Goal: Task Accomplishment & Management: Manage account settings

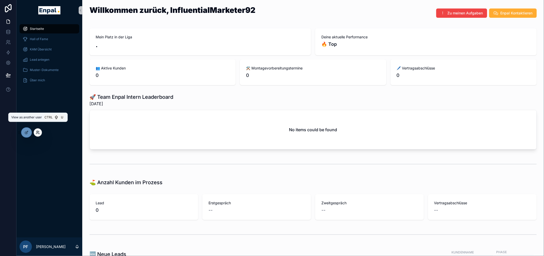
click at [39, 132] on icon at bounding box center [38, 132] width 4 height 4
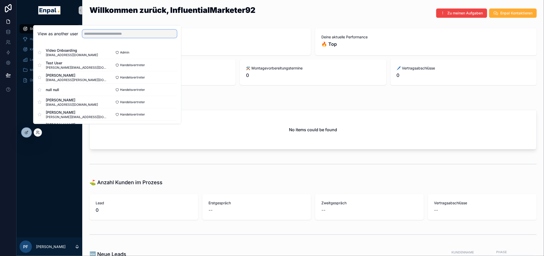
click at [101, 38] on input "text" at bounding box center [129, 34] width 95 height 8
click at [120, 38] on input "text" at bounding box center [129, 34] width 95 height 8
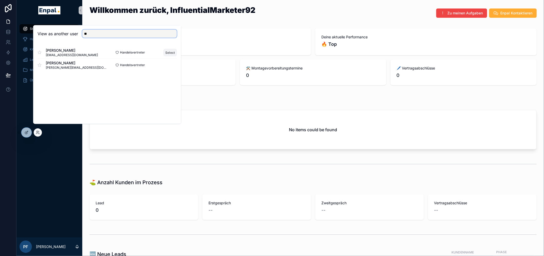
type input "**"
click at [170, 56] on button "Select" at bounding box center [169, 52] width 13 height 7
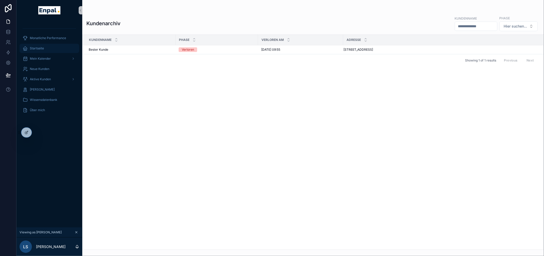
click at [49, 50] on div "Startseite" at bounding box center [49, 48] width 53 height 8
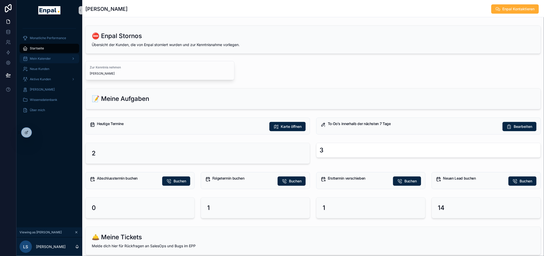
click at [51, 59] on div "Mein Kalender" at bounding box center [49, 58] width 53 height 8
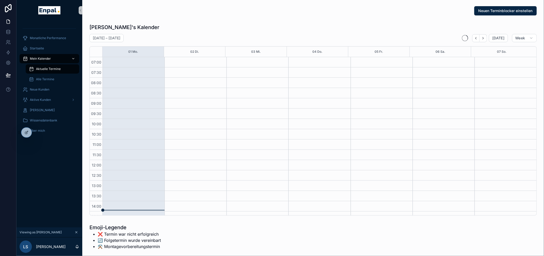
scroll to position [144, 0]
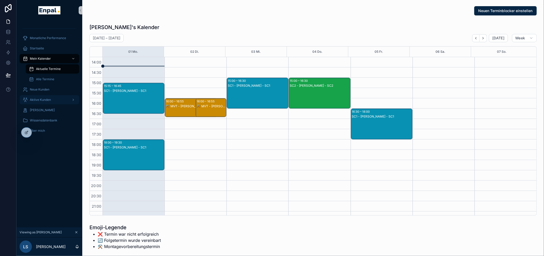
click at [45, 99] on span "Aktive Kunden" at bounding box center [40, 100] width 21 height 4
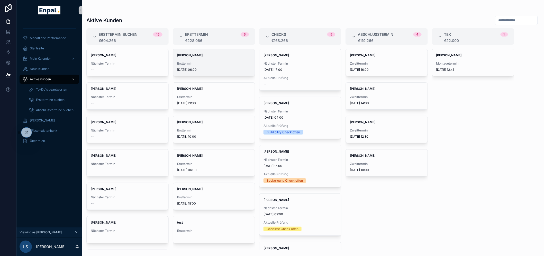
click at [250, 59] on div "Felix Wolf Ersttermin 16.9.2025 06:00" at bounding box center [214, 62] width 82 height 27
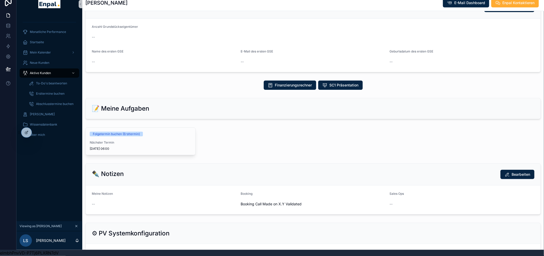
scroll to position [3, 0]
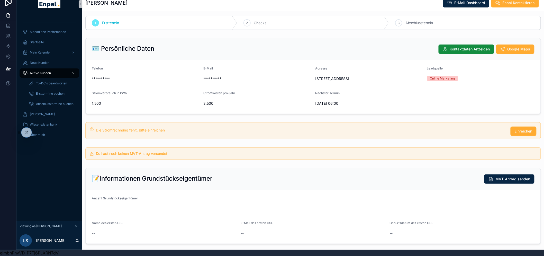
click at [38, 71] on span "Aktive Kunden" at bounding box center [40, 73] width 21 height 4
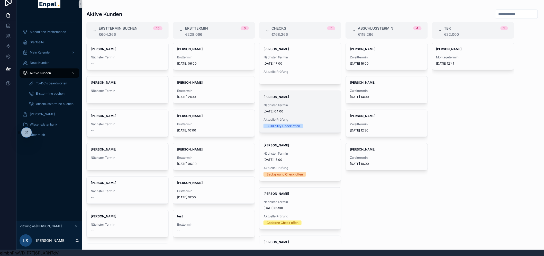
click at [286, 103] on span "Nächster Termin" at bounding box center [300, 105] width 74 height 4
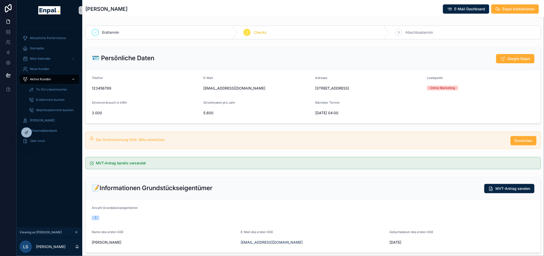
click at [44, 76] on div "Aktive Kunden" at bounding box center [49, 79] width 53 height 8
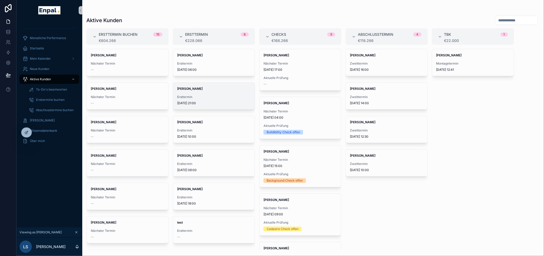
click at [209, 89] on span "Moritz Richter" at bounding box center [214, 89] width 74 height 4
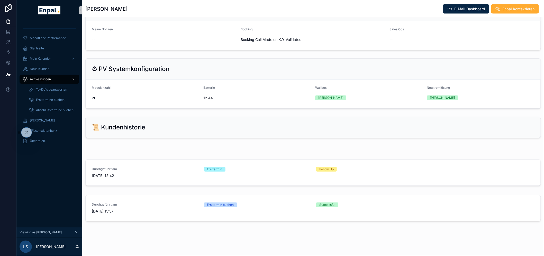
scroll to position [348, 0]
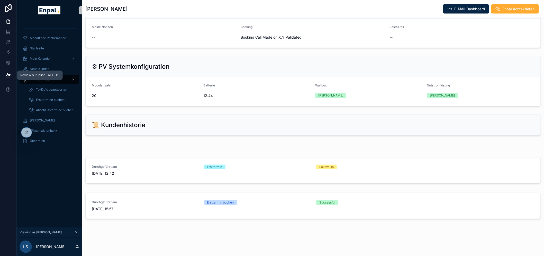
click at [32, 77] on span "Review & Publish" at bounding box center [32, 75] width 25 height 4
click at [39, 82] on div "Aktive Kunden" at bounding box center [49, 79] width 53 height 8
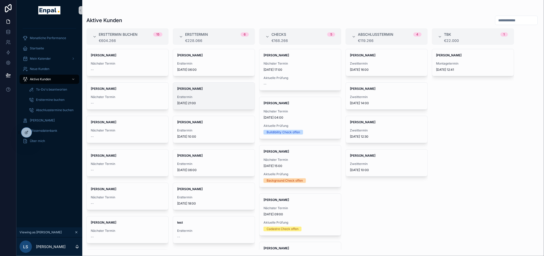
scroll to position [11, 0]
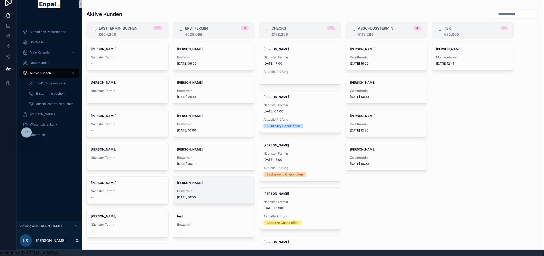
click at [214, 182] on div "Nicole Weiß Ersttermin 1.9.2025 18:00" at bounding box center [214, 190] width 82 height 27
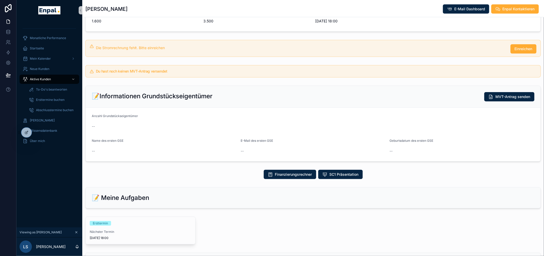
scroll to position [114, 0]
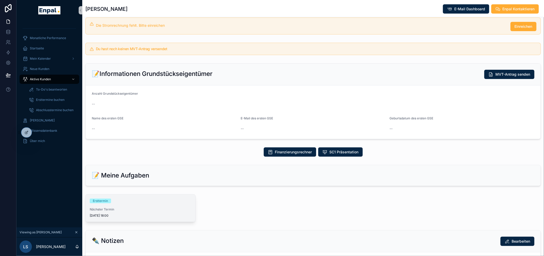
click at [104, 203] on div "Ersttermin Nächster Termin 1.9.2025 18:00" at bounding box center [141, 207] width 110 height 27
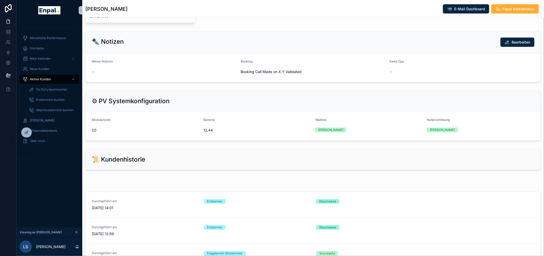
scroll to position [286, 0]
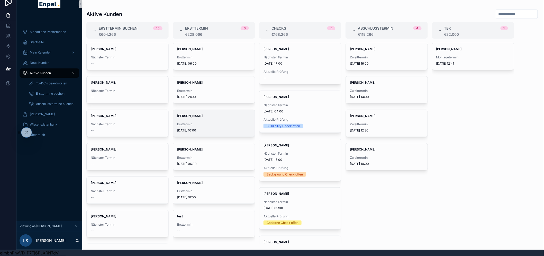
click at [193, 122] on span "Ersttermin" at bounding box center [214, 124] width 74 height 4
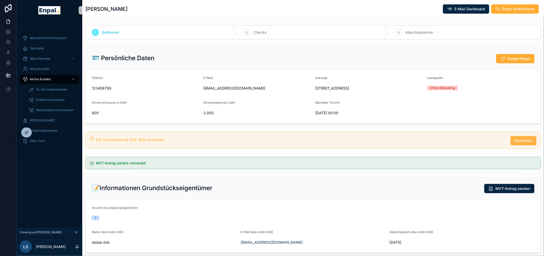
click at [511, 145] on button "Einreichen" at bounding box center [523, 140] width 26 height 9
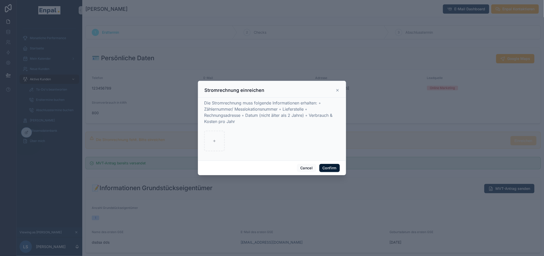
click at [335, 170] on button "Confirm" at bounding box center [329, 168] width 21 height 8
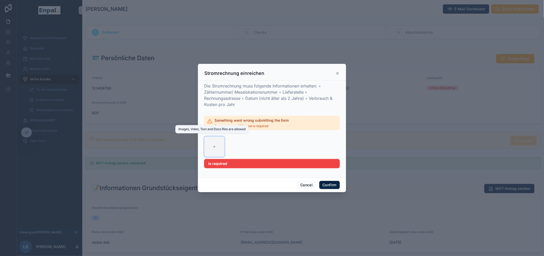
click at [213, 147] on icon at bounding box center [215, 147] width 4 height 4
type input "**********"
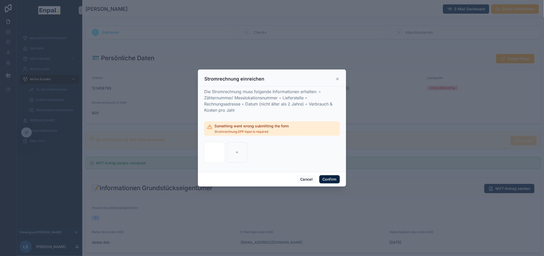
click at [322, 174] on div "Cancel Confirm" at bounding box center [272, 179] width 148 height 15
click at [323, 180] on button "Confirm" at bounding box center [329, 179] width 21 height 8
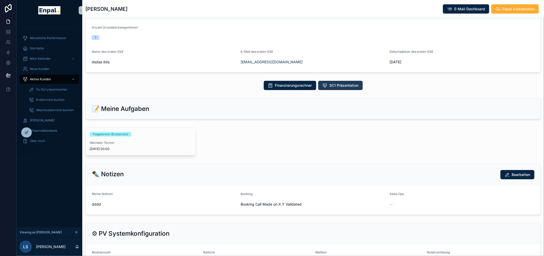
scroll to position [200, 0]
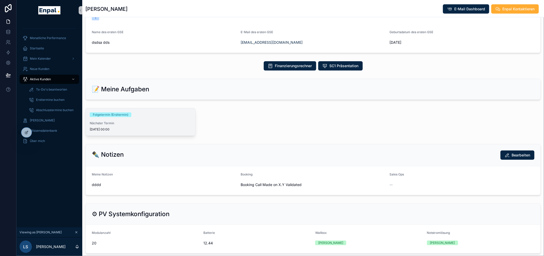
click at [118, 117] on div "Folgetermin (Ersttermin)" at bounding box center [110, 114] width 35 height 5
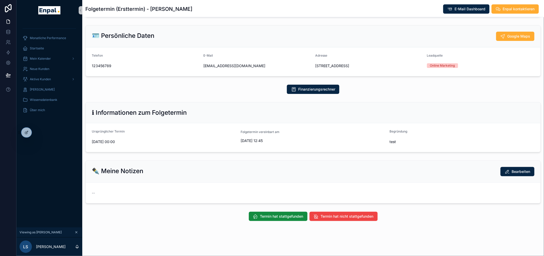
scroll to position [30, 0]
click at [279, 219] on span "Termin hat stattgefunden" at bounding box center [281, 216] width 43 height 5
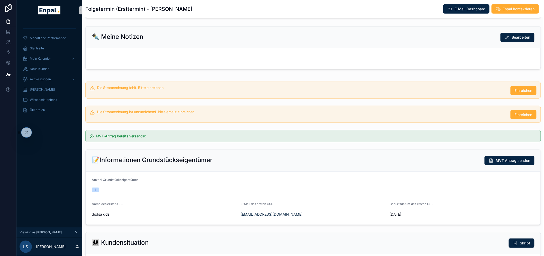
scroll to position [173, 0]
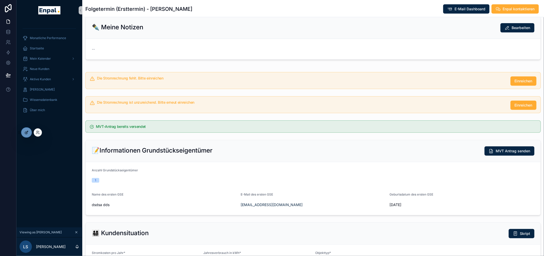
click at [23, 132] on div at bounding box center [26, 132] width 10 height 10
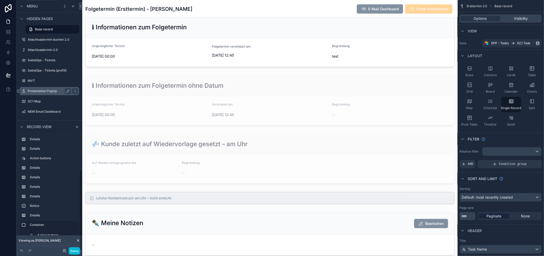
scroll to position [515, 0]
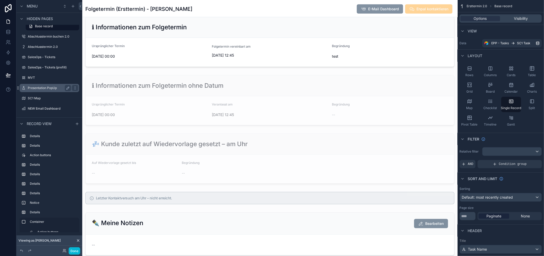
click at [43, 86] on label "Presentation PopUp" at bounding box center [48, 88] width 41 height 4
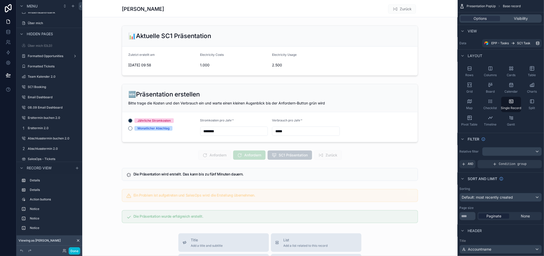
click at [180, 150] on div "scrollable content" at bounding box center [269, 228] width 375 height 457
click at [255, 151] on div "scrollable content" at bounding box center [269, 154] width 375 height 13
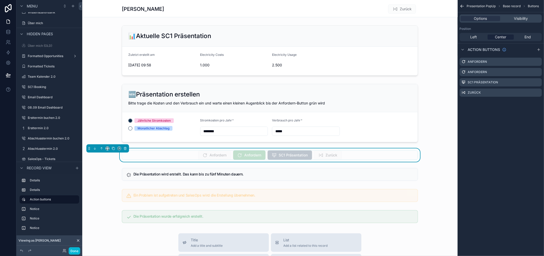
click at [255, 151] on div "Anfordern" at bounding box center [249, 154] width 32 height 9
click at [255, 153] on div "Anfordern" at bounding box center [249, 154] width 32 height 9
click at [540, 72] on icon "scrollable content" at bounding box center [538, 72] width 4 height 4
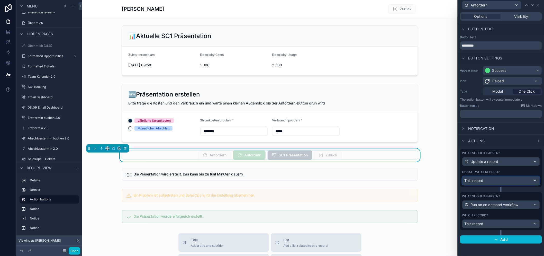
click at [483, 183] on span "This record" at bounding box center [473, 180] width 19 height 5
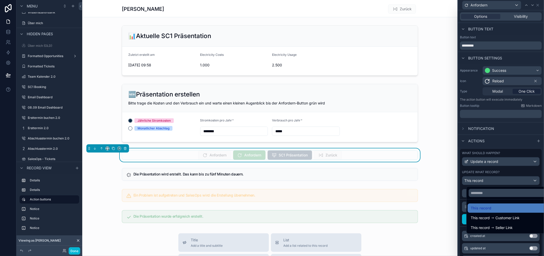
click at [487, 182] on div at bounding box center [501, 128] width 86 height 256
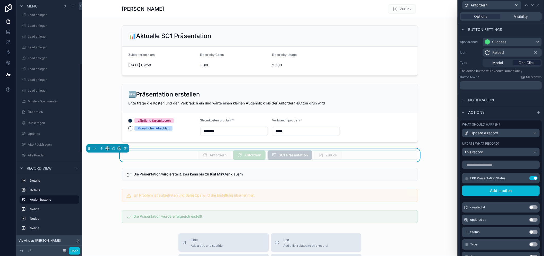
scroll to position [179, 0]
click at [30, 118] on label "Updates" at bounding box center [48, 120] width 41 height 4
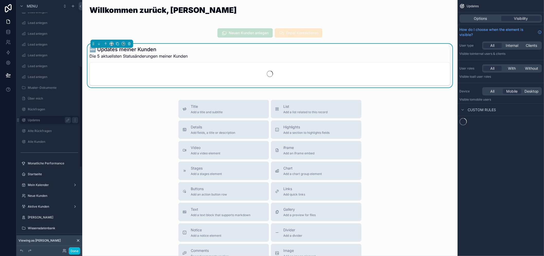
scroll to position [166, 0]
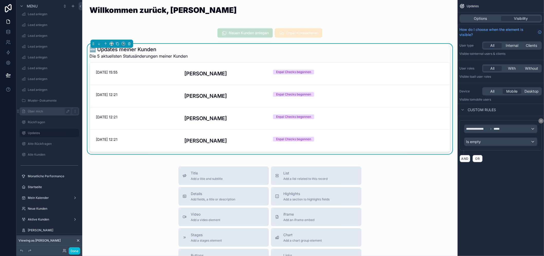
click at [34, 109] on label "Über mich" at bounding box center [48, 111] width 41 height 4
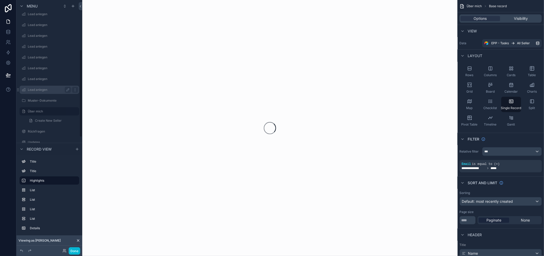
scroll to position [145, 0]
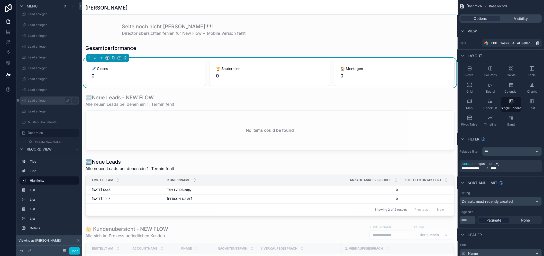
click at [35, 99] on label "Lead anlegen" at bounding box center [48, 100] width 41 height 4
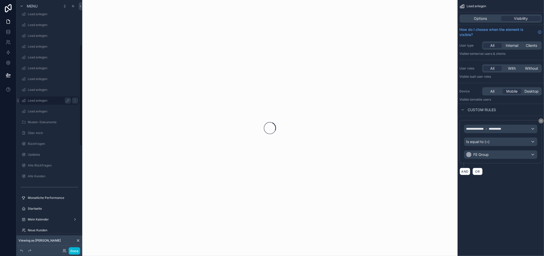
scroll to position [112, 0]
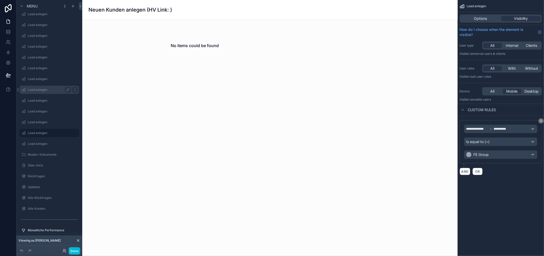
click at [37, 89] on label "Lead anlegen" at bounding box center [48, 90] width 41 height 4
click at [45, 29] on label "Startseite" at bounding box center [48, 29] width 41 height 4
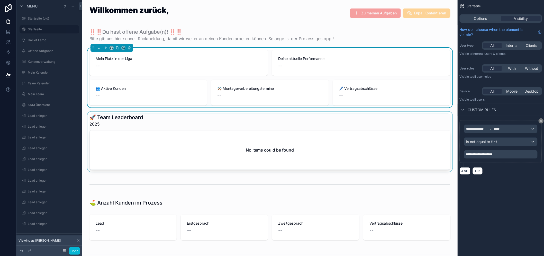
scroll to position [200, 0]
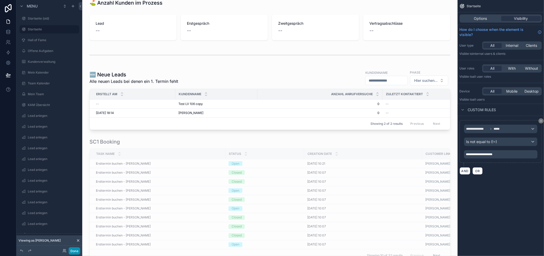
click at [76, 247] on button "Done" at bounding box center [75, 250] width 12 height 7
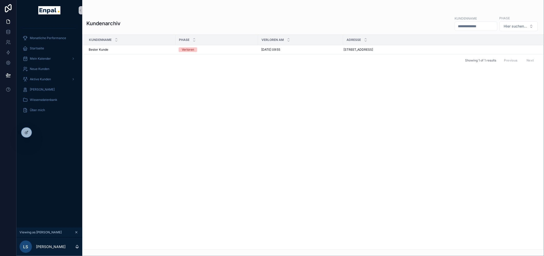
click at [75, 234] on icon "scrollable content" at bounding box center [77, 232] width 4 height 4
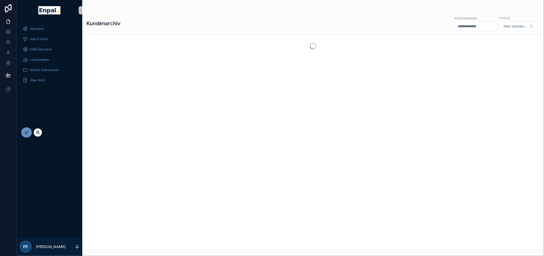
click at [36, 134] on icon at bounding box center [38, 132] width 4 height 4
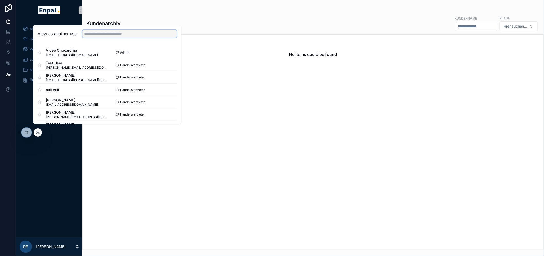
click at [93, 34] on input "text" at bounding box center [129, 34] width 95 height 8
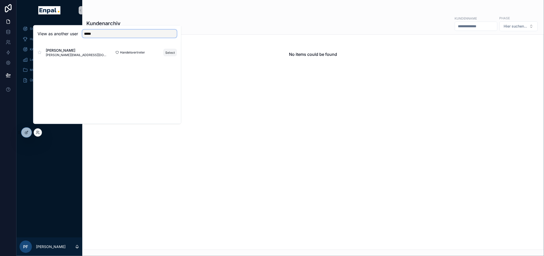
type input "*****"
click at [170, 53] on button "Select" at bounding box center [169, 52] width 13 height 7
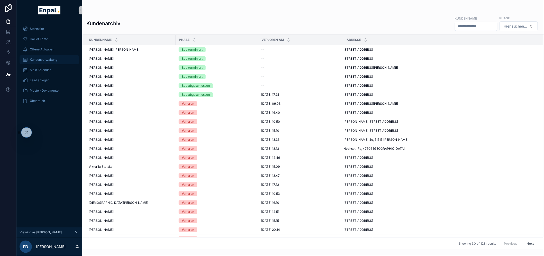
click at [48, 62] on div "Kundenverwaltung" at bounding box center [49, 60] width 53 height 8
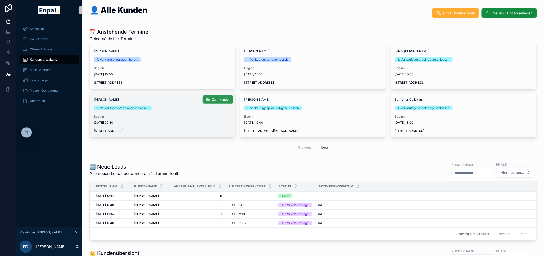
click at [215, 100] on span "Zum Kunden" at bounding box center [221, 99] width 19 height 4
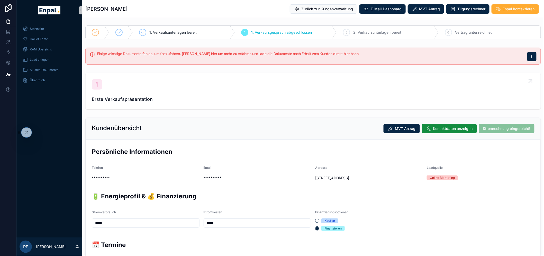
drag, startPoint x: 327, startPoint y: 9, endPoint x: 326, endPoint y: 79, distance: 70.2
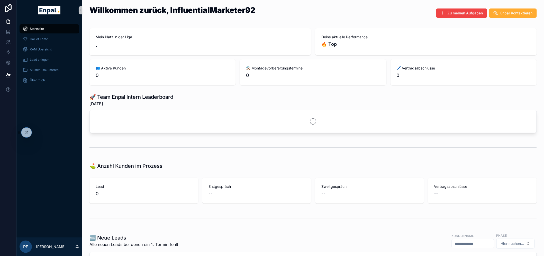
click at [50, 50] on span "KAM Übersicht" at bounding box center [41, 49] width 22 height 4
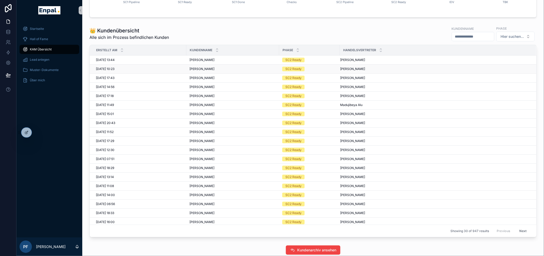
scroll to position [171, 0]
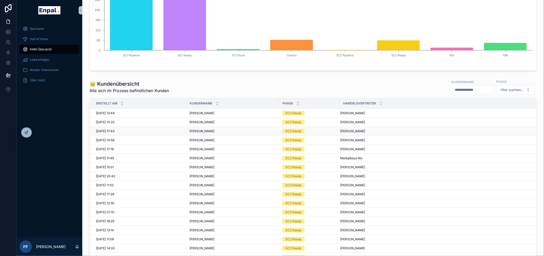
click at [215, 136] on td "[PERSON_NAME] [PERSON_NAME]" at bounding box center [232, 131] width 93 height 9
click at [206, 133] on span "Thomas Trautwein" at bounding box center [201, 131] width 25 height 4
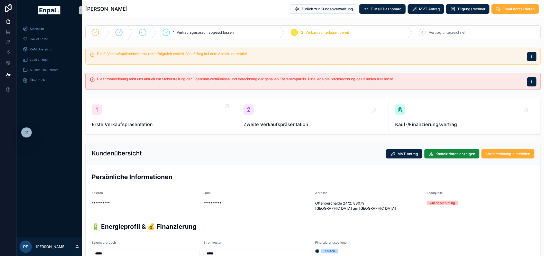
drag, startPoint x: 210, startPoint y: 121, endPoint x: 212, endPoint y: 119, distance: 2.7
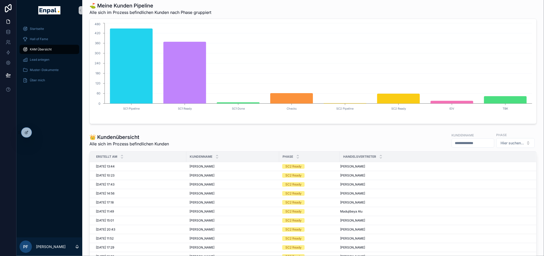
scroll to position [143, 0]
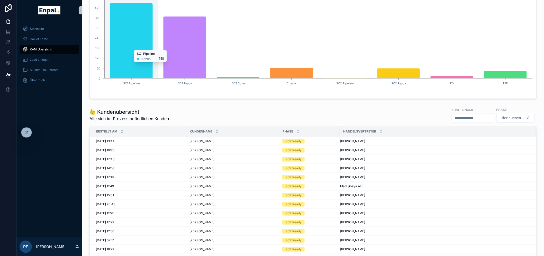
click at [122, 66] on icon "chart" at bounding box center [131, 40] width 43 height 75
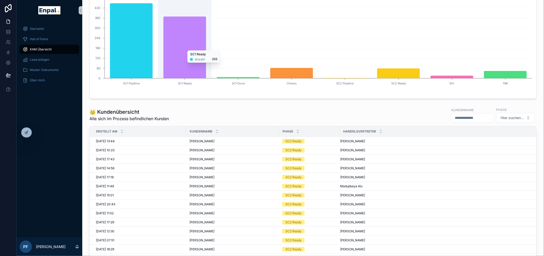
click at [162, 70] on icon "SC1 Pipeline SC1 Ready SC1 Done Checks SC2 Pipeline SC2 Ready IDV TBK 0 60 120 …" at bounding box center [313, 46] width 441 height 99
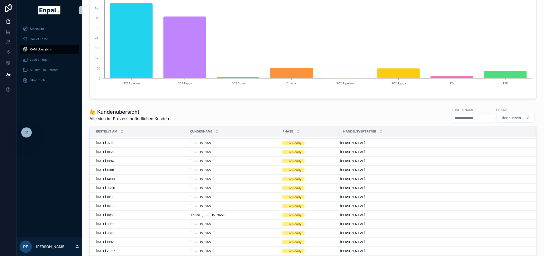
click at [452, 121] on input "scrollable content" at bounding box center [473, 117] width 42 height 7
click at [506, 123] on div "Kundenname Phase Hier suchen..." at bounding box center [491, 115] width 89 height 16
click at [507, 120] on span "Hier suchen..." at bounding box center [512, 117] width 23 height 5
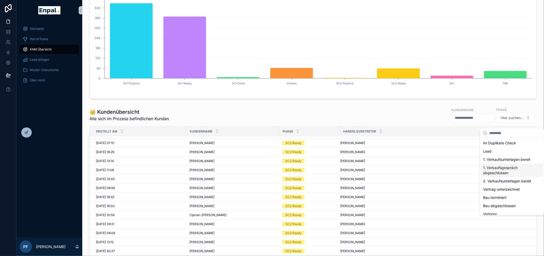
click at [507, 173] on div "1. Verkaufsgespräch abgeschlossen" at bounding box center [512, 169] width 62 height 13
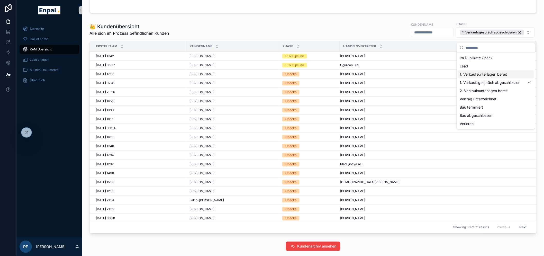
click at [486, 74] on div "1. Verkaufsunterlagen bereit" at bounding box center [496, 74] width 76 height 8
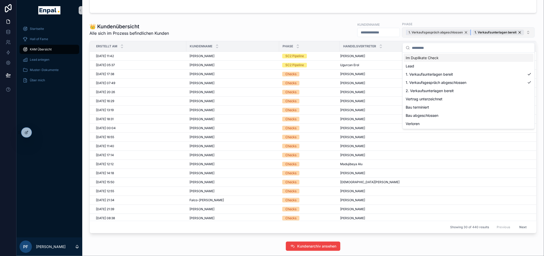
click at [466, 35] on div "1. Verkaufsgespräch abgeschlossen" at bounding box center [438, 33] width 64 height 6
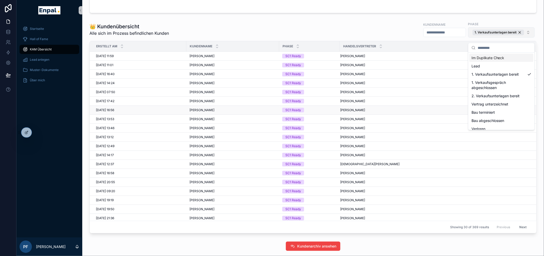
click at [291, 112] on div "SC1 Ready" at bounding box center [293, 110] width 16 height 5
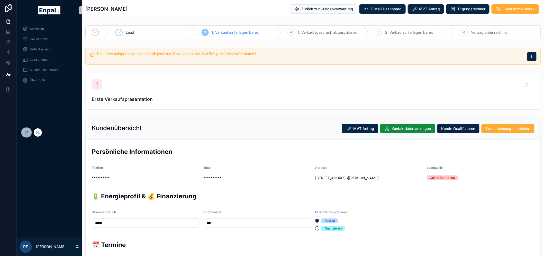
click at [28, 127] on div at bounding box center [24, 132] width 15 height 10
click at [29, 131] on div at bounding box center [26, 132] width 10 height 10
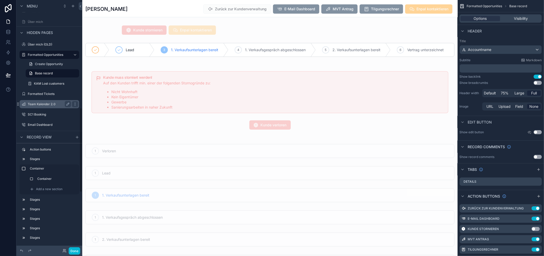
scroll to position [400, 0]
click at [44, 106] on div "Presentation PopUp" at bounding box center [49, 104] width 43 height 6
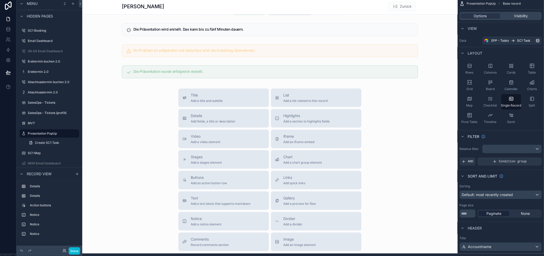
scroll to position [26, 0]
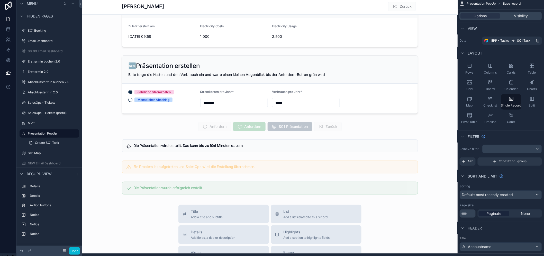
click at [239, 89] on div "scrollable content" at bounding box center [269, 199] width 375 height 457
click at [235, 83] on div "scrollable content" at bounding box center [269, 84] width 375 height 62
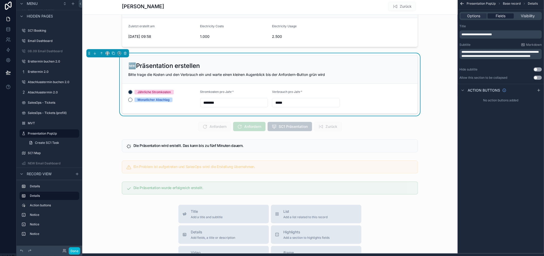
click at [504, 14] on span "Fields" at bounding box center [501, 15] width 10 height 5
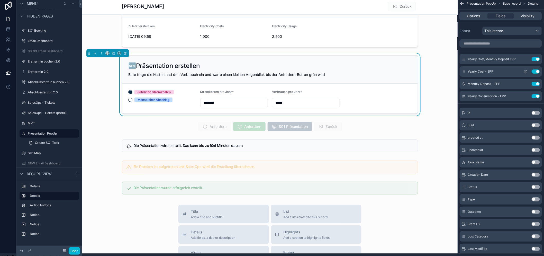
click at [527, 71] on icon "scrollable content" at bounding box center [525, 71] width 4 height 4
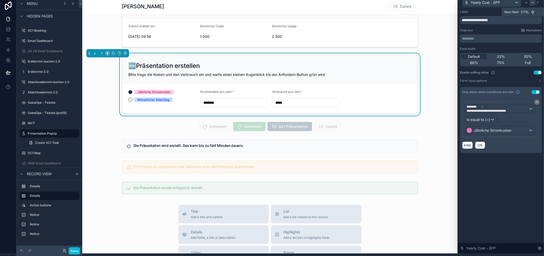
click at [535, 3] on icon at bounding box center [532, 3] width 4 height 4
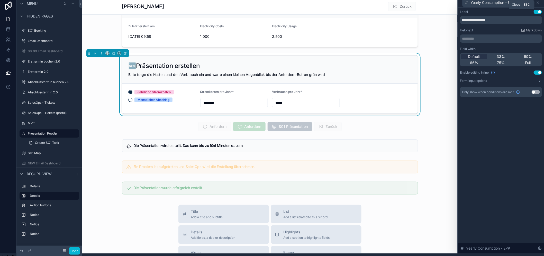
click at [539, 2] on icon at bounding box center [538, 3] width 2 height 2
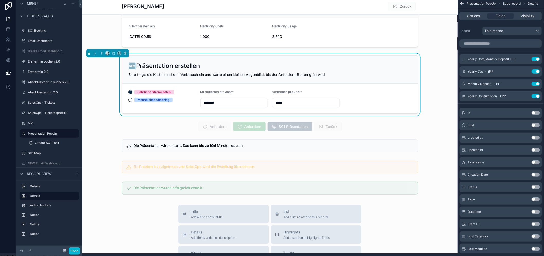
click at [240, 106] on div "********" at bounding box center [234, 102] width 68 height 9
click at [240, 101] on input "********" at bounding box center [233, 102] width 67 height 7
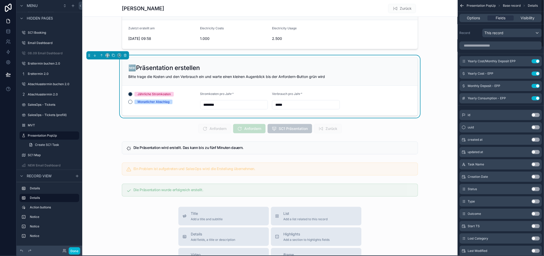
scroll to position [0, 0]
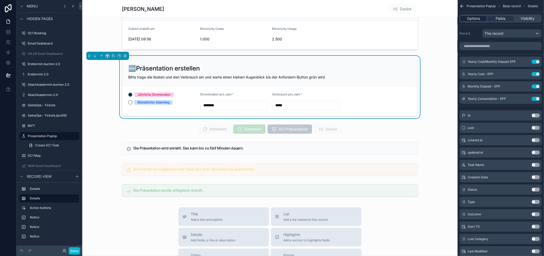
click at [477, 17] on span "Options" at bounding box center [473, 18] width 13 height 5
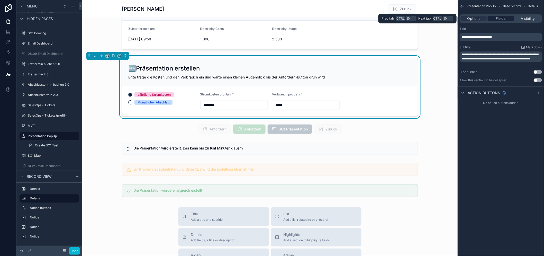
click at [498, 17] on div "Fields" at bounding box center [501, 18] width 26 height 5
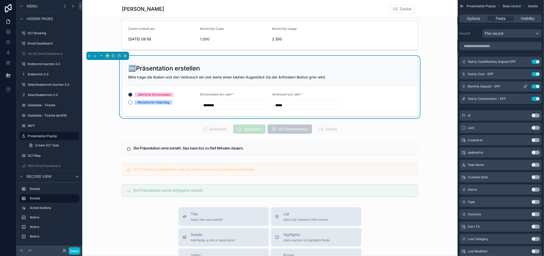
click at [529, 86] on button "scrollable content" at bounding box center [525, 86] width 8 height 4
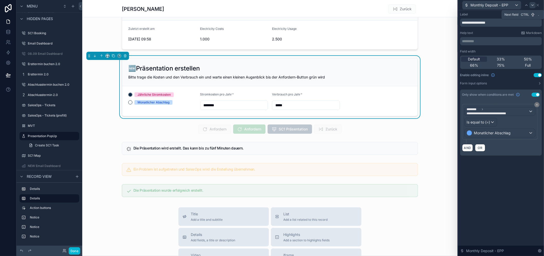
click at [535, 6] on icon at bounding box center [532, 5] width 4 height 4
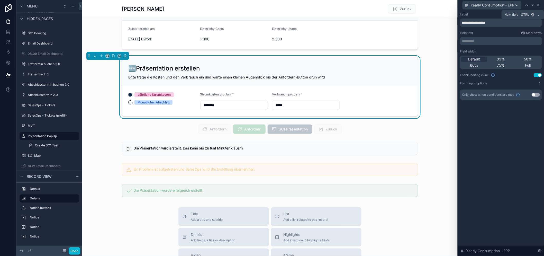
click at [535, 6] on icon at bounding box center [533, 5] width 4 height 4
click at [536, 6] on div at bounding box center [535, 5] width 6 height 6
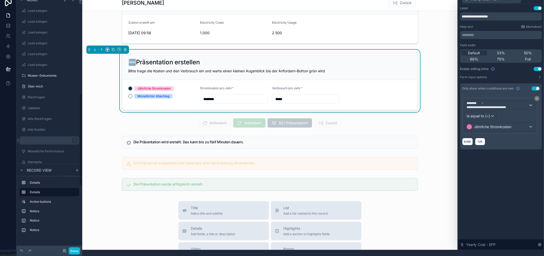
scroll to position [106, 0]
click at [71, 251] on button "Done" at bounding box center [75, 250] width 12 height 7
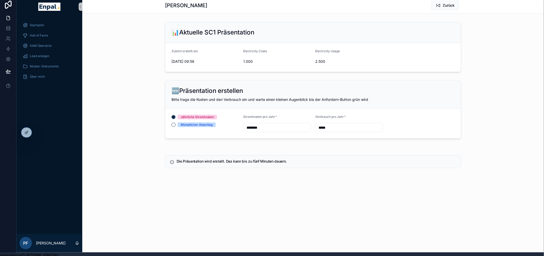
scroll to position [0, 0]
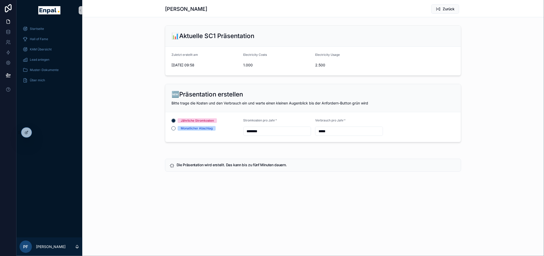
click at [336, 130] on input "*****" at bounding box center [348, 130] width 67 height 7
click at [285, 132] on input "********" at bounding box center [277, 130] width 67 height 7
click at [242, 170] on div "Die Präsentation wird erstellt. Das kann bis zu fünf Minuten dauern." at bounding box center [313, 165] width 296 height 13
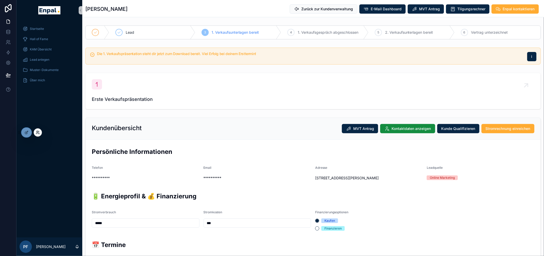
click at [39, 130] on icon at bounding box center [38, 132] width 4 height 4
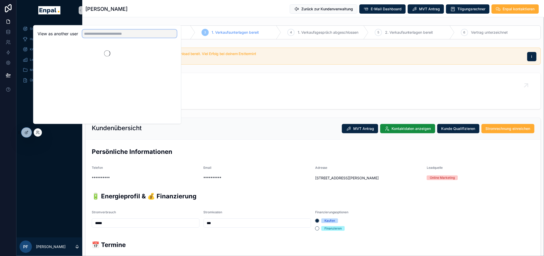
click at [100, 38] on input "text" at bounding box center [129, 34] width 95 height 8
type input "*"
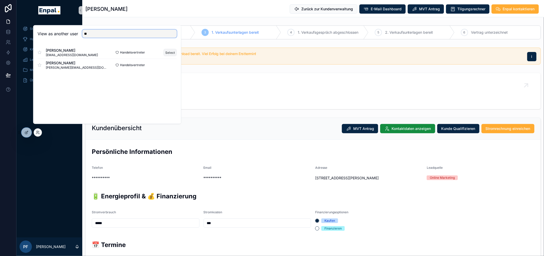
type input "**"
click at [171, 54] on button "Select" at bounding box center [169, 52] width 13 height 7
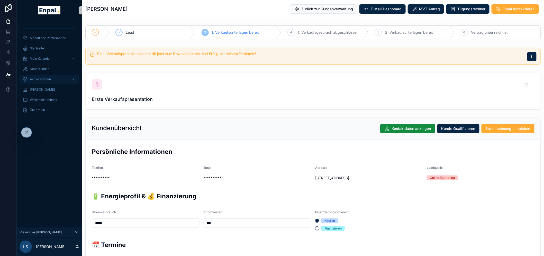
click at [44, 77] on span "Aktive Kunden" at bounding box center [40, 79] width 21 height 4
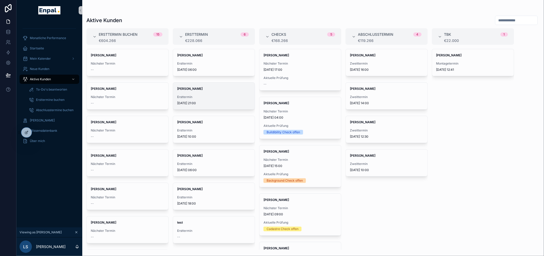
click at [204, 94] on div "Moritz Richter Ersttermin 16.9.2025 21:00" at bounding box center [214, 95] width 82 height 27
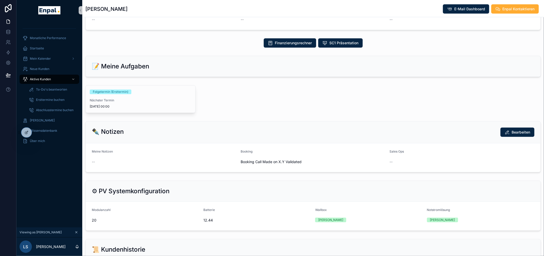
scroll to position [171, 0]
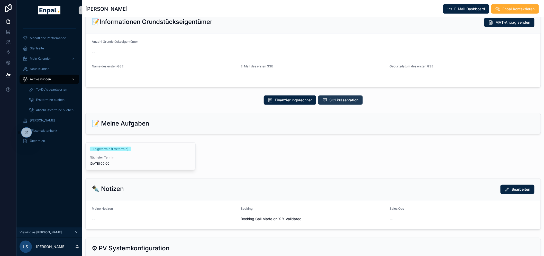
click at [348, 103] on button "SC1 Präsentation" at bounding box center [340, 99] width 44 height 9
click at [34, 131] on span "Wissensdatenbank" at bounding box center [43, 131] width 27 height 4
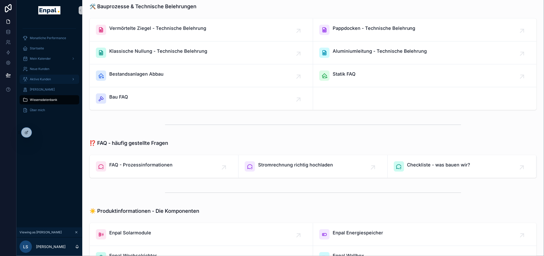
click at [41, 77] on span "Aktive Kunden" at bounding box center [40, 79] width 21 height 4
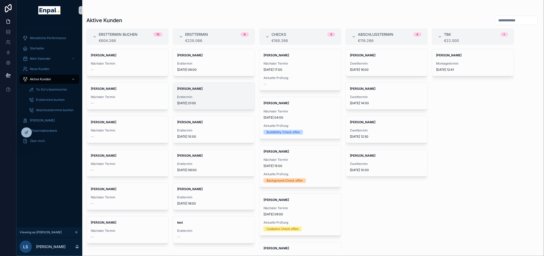
click at [223, 107] on div "Moritz Richter Ersttermin 16.9.2025 21:00" at bounding box center [214, 95] width 82 height 27
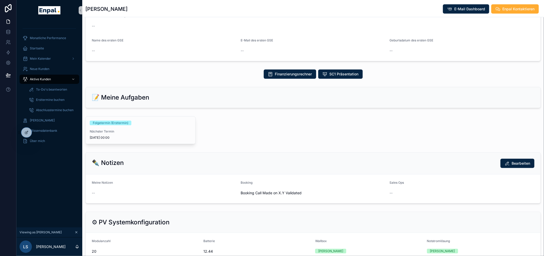
scroll to position [114, 0]
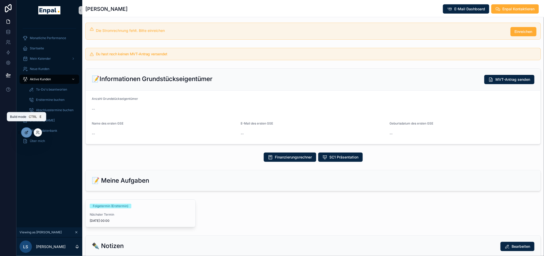
click at [27, 130] on icon at bounding box center [26, 132] width 4 height 4
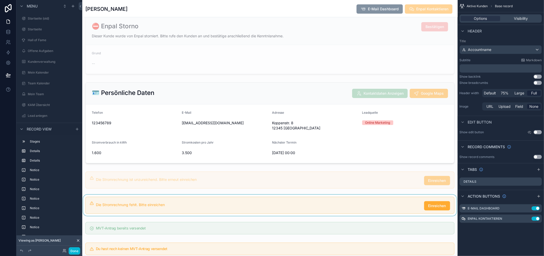
scroll to position [0, 0]
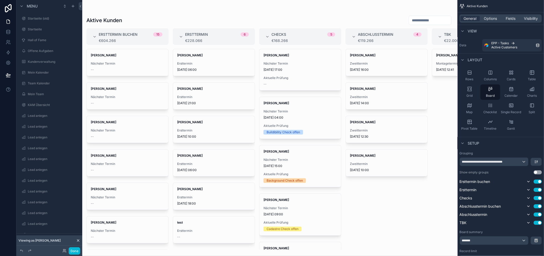
click at [214, 72] on div "scrollable content" at bounding box center [269, 128] width 375 height 256
click at [4, 33] on link at bounding box center [8, 32] width 16 height 10
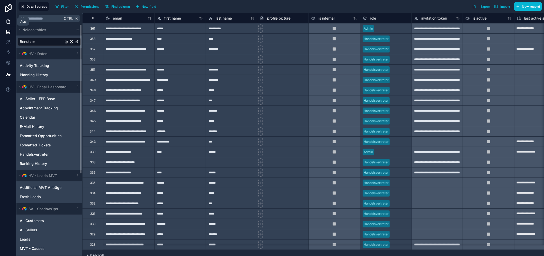
click at [7, 23] on icon at bounding box center [8, 21] width 5 height 5
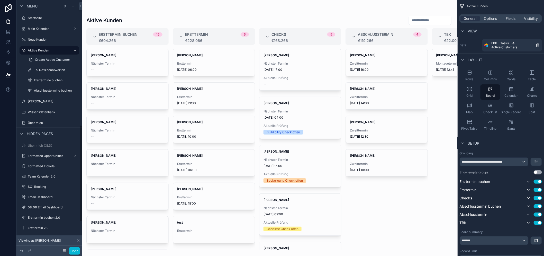
scroll to position [314, 0]
click at [41, 71] on label "Aktive Kunden" at bounding box center [48, 71] width 41 height 4
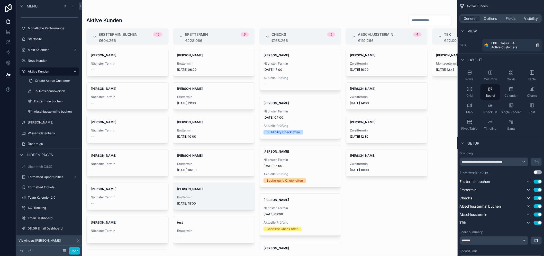
click at [229, 199] on span "Ersttermin" at bounding box center [214, 197] width 74 height 4
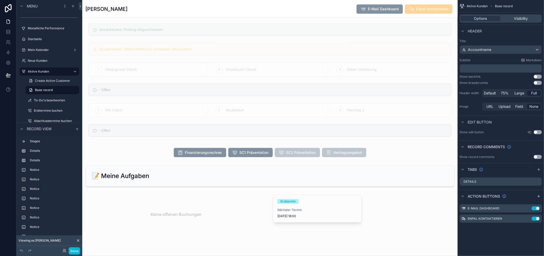
scroll to position [600, 0]
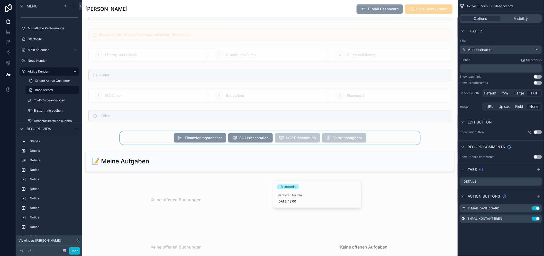
click at [242, 139] on div "scrollable content" at bounding box center [269, 137] width 375 height 13
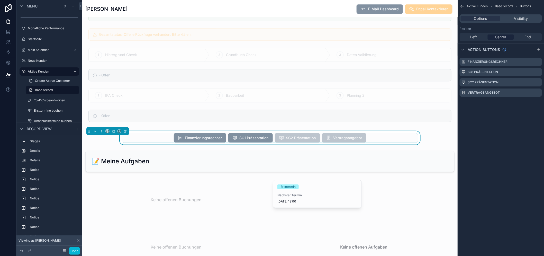
click at [242, 139] on span "SC1 Präsentation" at bounding box center [250, 138] width 44 height 5
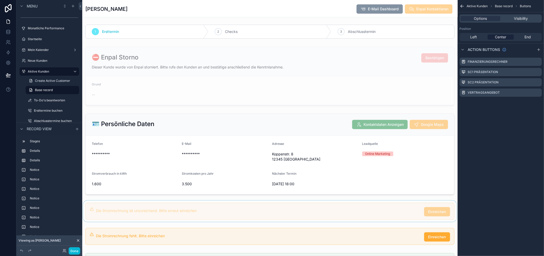
scroll to position [0, 0]
click at [45, 73] on label "Aktive Kunden" at bounding box center [48, 71] width 41 height 4
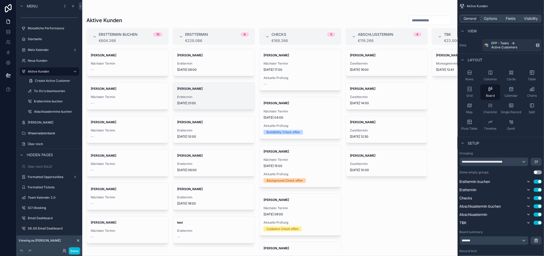
click at [204, 87] on span "Moritz Richter" at bounding box center [214, 89] width 74 height 4
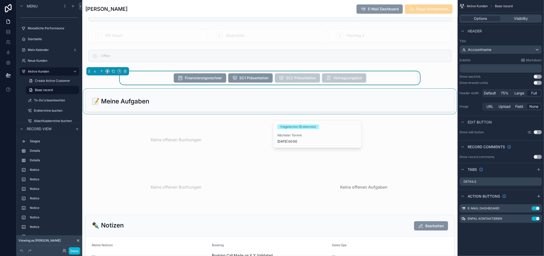
scroll to position [657, 0]
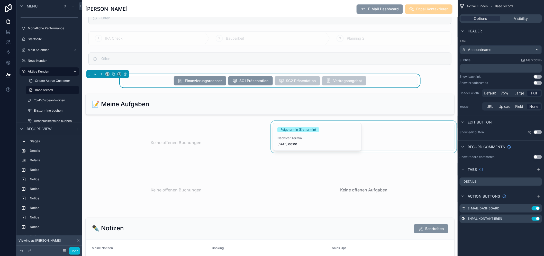
click at [294, 128] on div "scrollable content" at bounding box center [364, 142] width 188 height 43
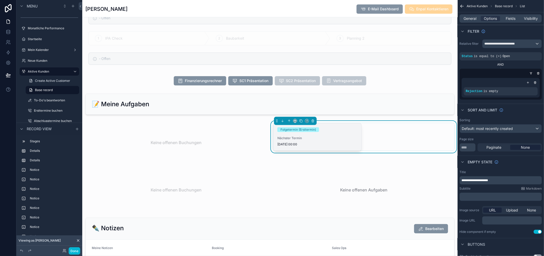
drag, startPoint x: 294, startPoint y: 128, endPoint x: 294, endPoint y: 131, distance: 3.1
click at [294, 131] on div "Folgetermin (Ersttermin)" at bounding box center [297, 129] width 35 height 5
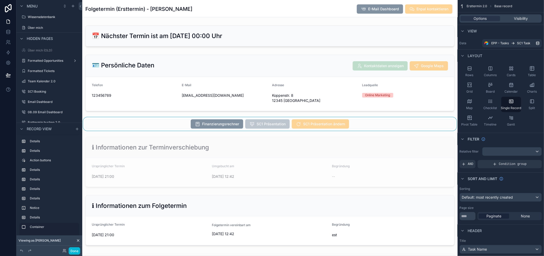
click at [312, 123] on div "scrollable content" at bounding box center [269, 123] width 375 height 13
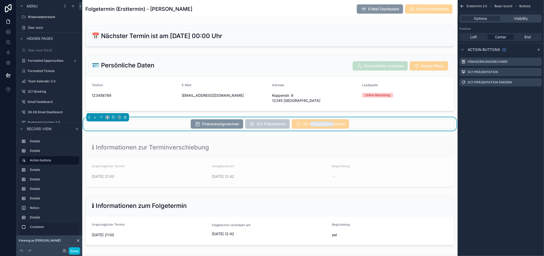
click at [312, 123] on span "SC1 Präsentation ändern" at bounding box center [320, 124] width 57 height 5
click at [74, 251] on button "Done" at bounding box center [75, 250] width 12 height 7
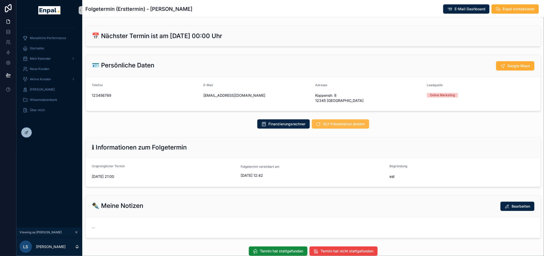
click at [329, 124] on span "SC1 Präsentation ändern" at bounding box center [344, 123] width 42 height 5
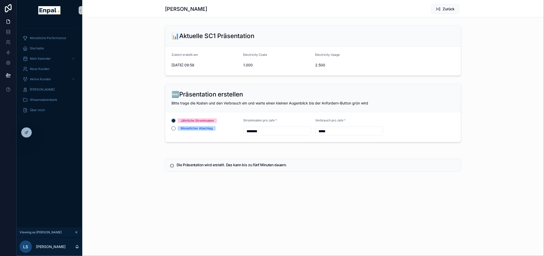
click at [277, 130] on input "********" at bounding box center [277, 130] width 67 height 7
click at [290, 131] on input "********" at bounding box center [277, 130] width 67 height 7
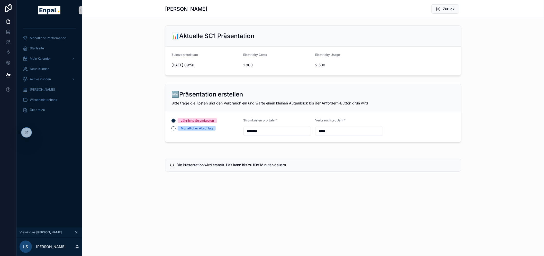
click at [286, 130] on input "********" at bounding box center [277, 130] width 67 height 7
click at [328, 127] on input "*****" at bounding box center [348, 130] width 67 height 7
click at [340, 131] on input "*****" at bounding box center [348, 130] width 67 height 7
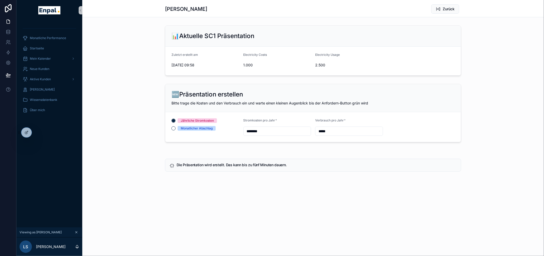
click at [276, 134] on input "********" at bounding box center [277, 130] width 67 height 7
type input "********"
click at [336, 130] on input "*****" at bounding box center [348, 130] width 67 height 7
type input "*****"
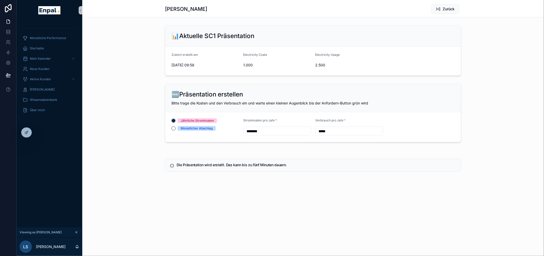
click at [351, 191] on div "Nicole Weiß Zurück 📊Aktuelle SC1 Präsentation Zuletzt erstellt am 29.8.2025 09:…" at bounding box center [313, 103] width 462 height 206
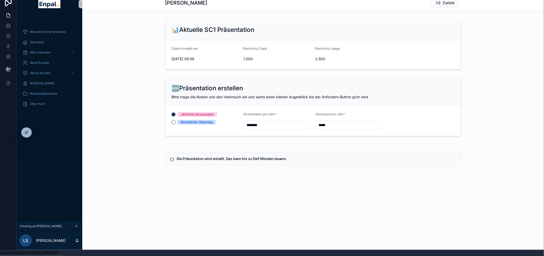
click at [255, 157] on h5 "Die Präsentation wird erstellt. Das kann bis zu fünf Minuten dauern." at bounding box center [317, 159] width 280 height 4
click at [35, 133] on div "Monatliche Performance Startseite Mein Kalender Neue Kunden Aktive Kunden Verlo…" at bounding box center [49, 117] width 66 height 207
click at [25, 132] on icon at bounding box center [26, 132] width 4 height 4
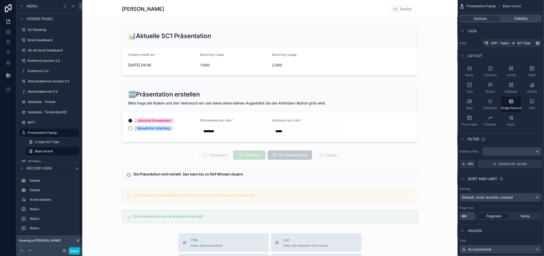
scroll to position [57, 0]
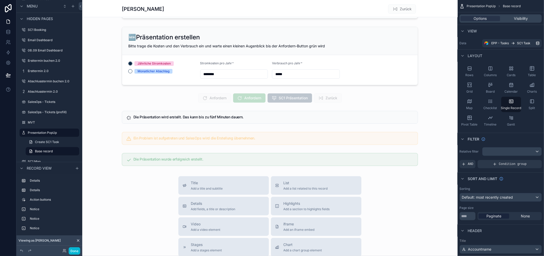
click at [194, 123] on div "scrollable content" at bounding box center [269, 171] width 375 height 457
click at [192, 119] on div "scrollable content" at bounding box center [269, 117] width 375 height 17
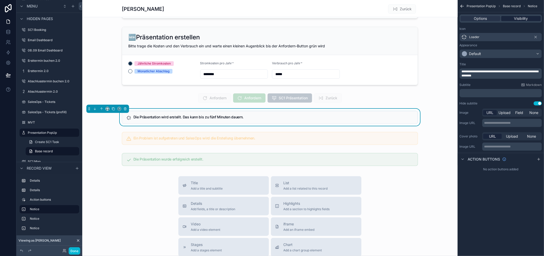
click at [518, 16] on span "Visibility" at bounding box center [521, 18] width 14 height 5
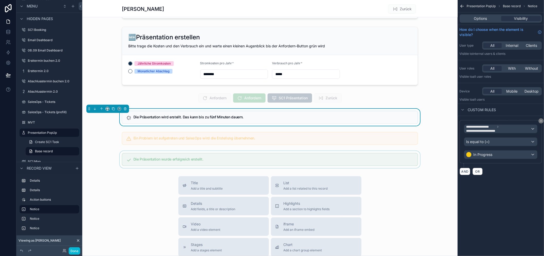
click at [306, 156] on div "scrollable content" at bounding box center [269, 159] width 375 height 17
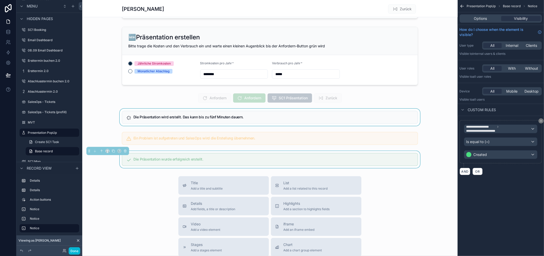
click at [294, 124] on div "scrollable content" at bounding box center [269, 117] width 375 height 17
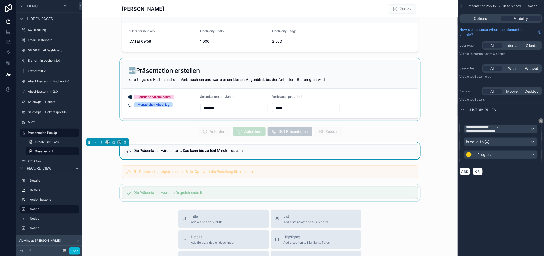
scroll to position [0, 0]
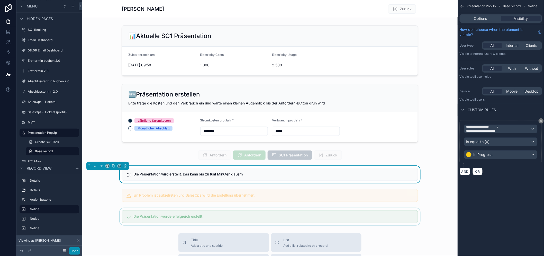
click at [75, 251] on button "Done" at bounding box center [75, 250] width 12 height 7
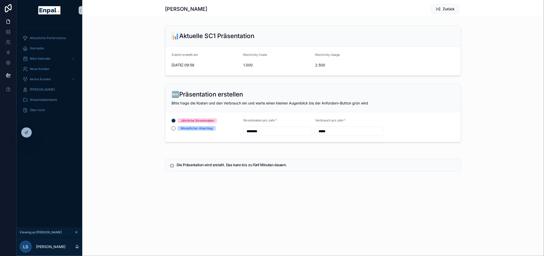
click at [341, 132] on input "*****" at bounding box center [348, 130] width 67 height 7
click at [140, 90] on div "🆕Präsentation erstellen Bitte trage die Kosten und den Verbrauch ein und warte …" at bounding box center [313, 113] width 462 height 62
click at [32, 134] on div "Monatliche Performance Startseite Mein Kalender Neue Kunden Aktive Kunden Verlo…" at bounding box center [49, 124] width 66 height 207
click at [27, 132] on icon at bounding box center [26, 132] width 4 height 4
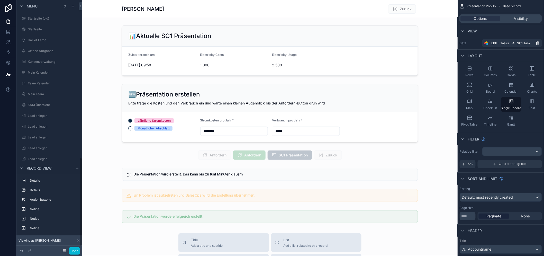
scroll to position [452, 0]
click at [245, 153] on div "scrollable content" at bounding box center [269, 228] width 375 height 457
click at [250, 154] on div "scrollable content" at bounding box center [269, 154] width 375 height 13
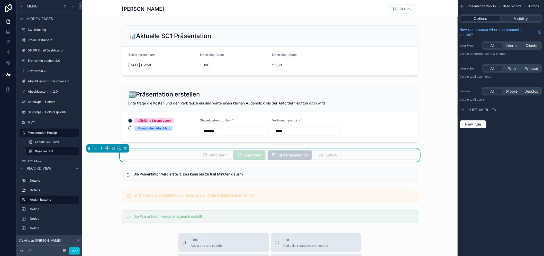
click at [487, 19] on span "Options" at bounding box center [480, 18] width 13 height 5
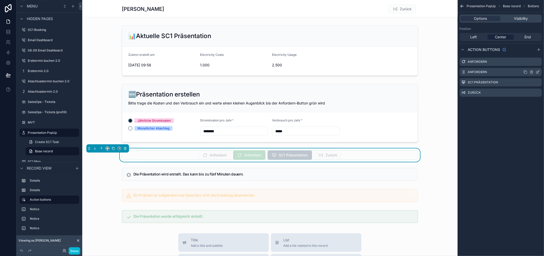
click at [540, 72] on div "scrollable content" at bounding box center [531, 72] width 16 height 4
click at [540, 72] on icon "scrollable content" at bounding box center [538, 72] width 4 height 4
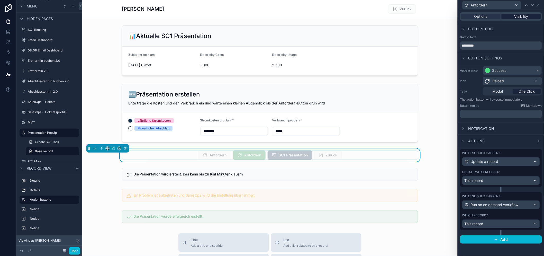
click at [522, 17] on span "Visibility" at bounding box center [521, 16] width 14 height 5
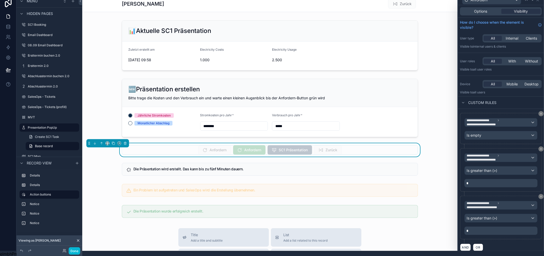
scroll to position [0, 0]
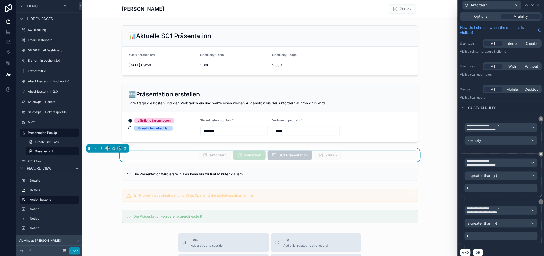
click at [76, 248] on button "Done" at bounding box center [75, 250] width 12 height 7
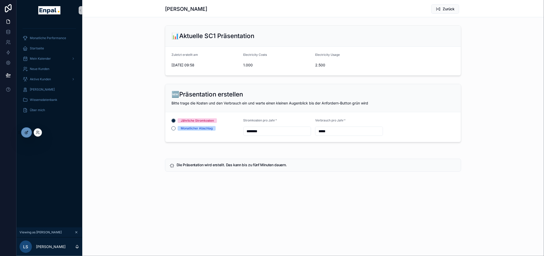
click at [25, 136] on div at bounding box center [26, 132] width 10 height 10
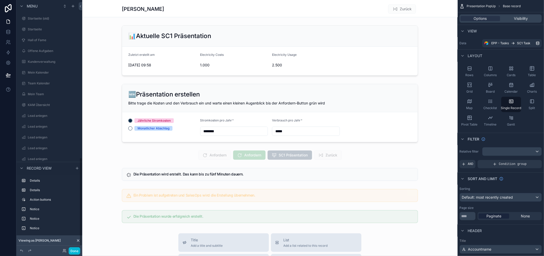
scroll to position [452, 0]
click at [512, 19] on div "Visibility" at bounding box center [521, 18] width 40 height 5
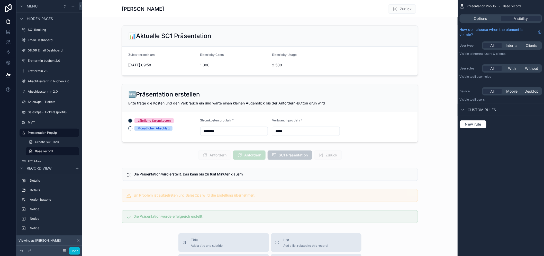
click at [486, 15] on div "Options Visibility" at bounding box center [501, 18] width 82 height 8
click at [487, 17] on span "Options" at bounding box center [480, 18] width 13 height 5
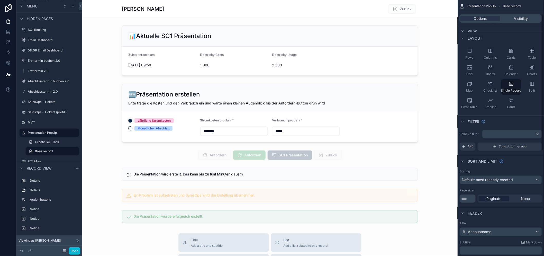
scroll to position [0, 0]
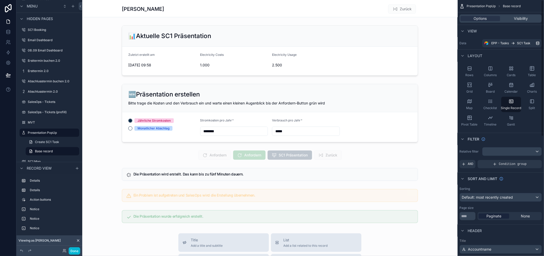
click at [268, 155] on div "scrollable content" at bounding box center [269, 228] width 375 height 457
click at [254, 155] on div "scrollable content" at bounding box center [269, 154] width 375 height 13
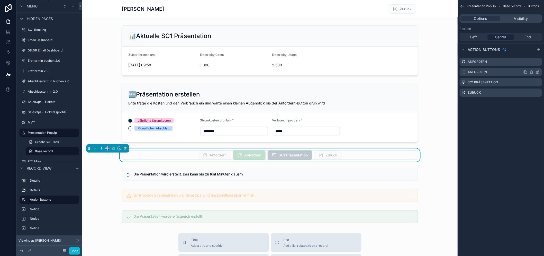
click at [540, 71] on icon "scrollable content" at bounding box center [538, 72] width 4 height 4
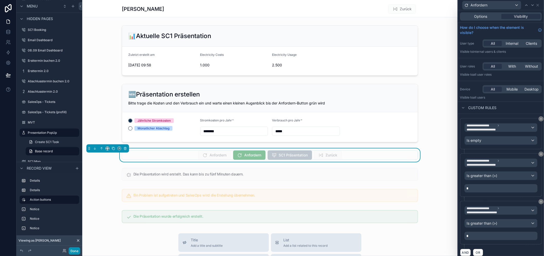
click at [73, 249] on button "Done" at bounding box center [75, 250] width 12 height 7
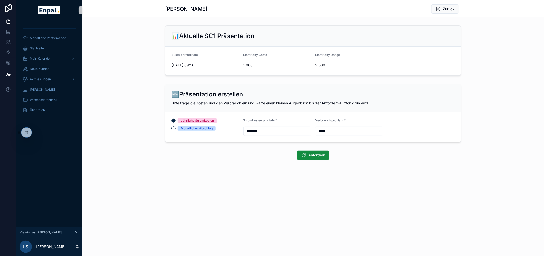
click at [326, 132] on input "*****" at bounding box center [348, 130] width 67 height 7
type input "*****"
click at [268, 161] on div "Anfordern" at bounding box center [313, 154] width 462 height 13
click at [311, 156] on span "Anfordern" at bounding box center [316, 154] width 17 height 5
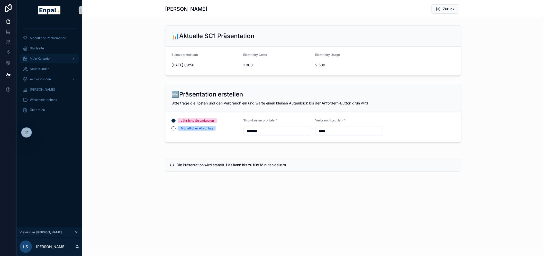
click at [46, 59] on span "Mein Kalender" at bounding box center [40, 59] width 21 height 4
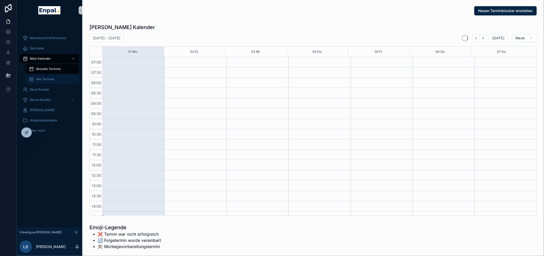
scroll to position [144, 0]
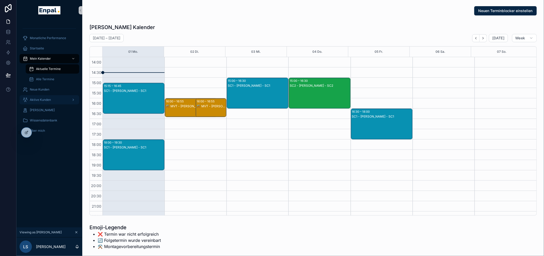
click at [45, 98] on span "Aktive Kunden" at bounding box center [40, 100] width 21 height 4
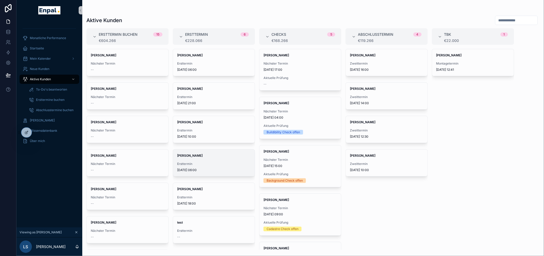
scroll to position [11, 0]
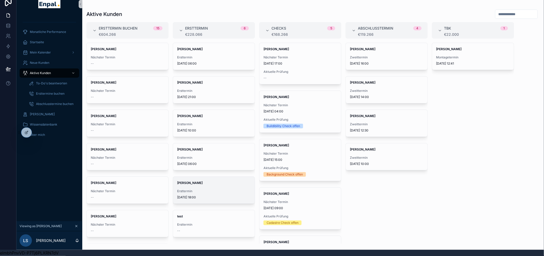
click at [213, 181] on div "[PERSON_NAME] Ersttermin [DATE] 18:00" at bounding box center [214, 190] width 82 height 27
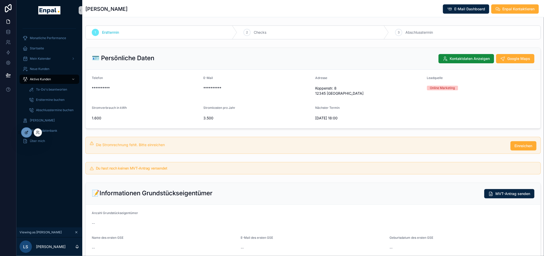
click at [25, 133] on icon at bounding box center [26, 133] width 2 height 2
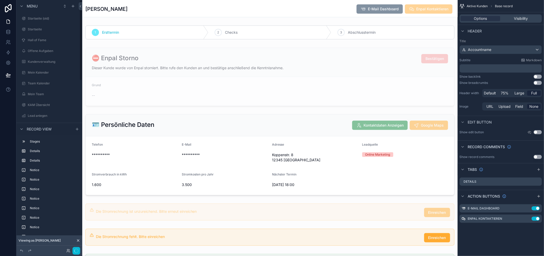
click at [238, 142] on div "scrollable content" at bounding box center [269, 154] width 375 height 85
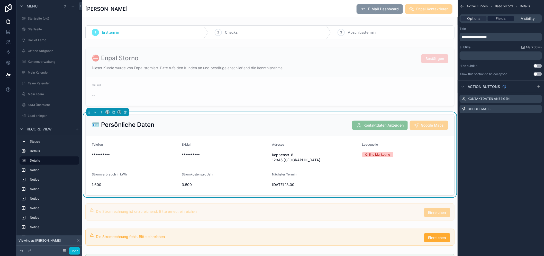
click at [503, 18] on span "Fields" at bounding box center [501, 18] width 10 height 5
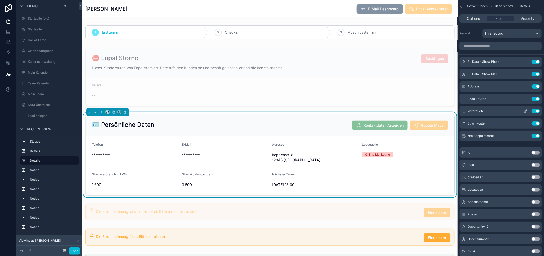
click at [527, 111] on button "scrollable content" at bounding box center [525, 111] width 8 height 4
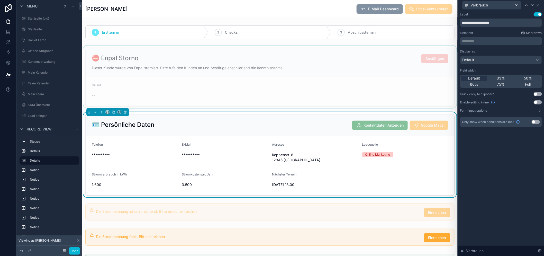
click at [267, 99] on div "scrollable content" at bounding box center [269, 76] width 375 height 62
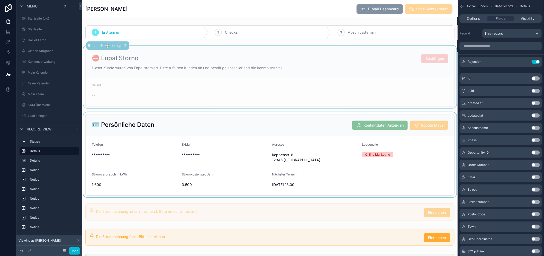
click at [277, 138] on div "scrollable content" at bounding box center [269, 154] width 375 height 85
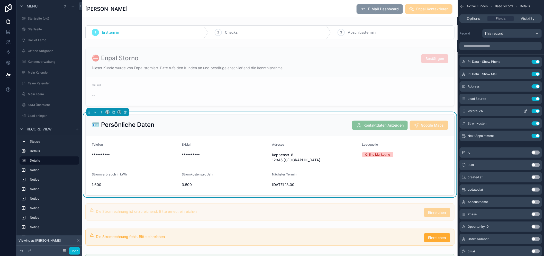
click at [527, 111] on icon "scrollable content" at bounding box center [525, 111] width 4 height 4
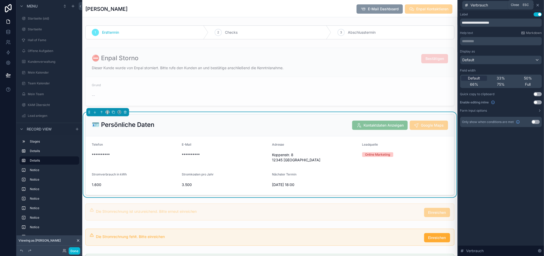
click at [540, 5] on icon at bounding box center [538, 5] width 4 height 4
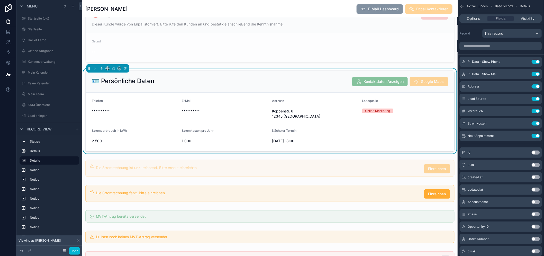
scroll to position [57, 0]
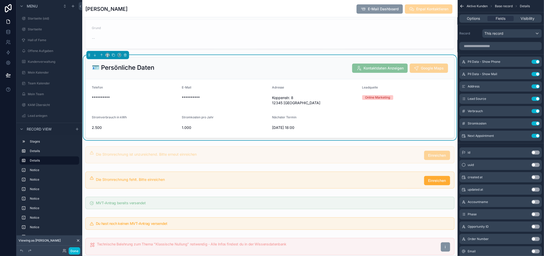
click at [168, 98] on span "**********" at bounding box center [135, 97] width 86 height 5
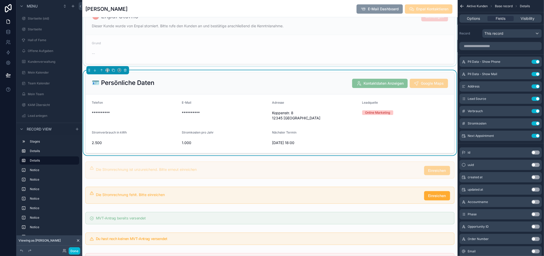
scroll to position [29, 0]
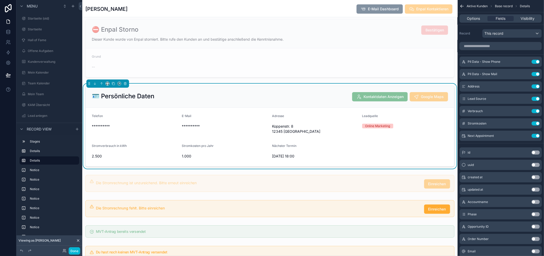
click at [181, 105] on div "🪪 Persönliche Daten Kontaktdaten Anzeigen Google Maps" at bounding box center [270, 97] width 369 height 22
drag, startPoint x: 125, startPoint y: 169, endPoint x: 203, endPoint y: 189, distance: 80.2
click at [203, 189] on div "scrollable content" at bounding box center [269, 183] width 375 height 21
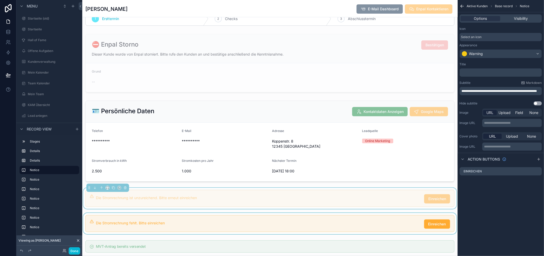
scroll to position [0, 0]
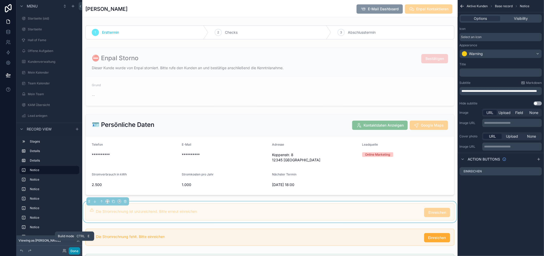
click at [75, 251] on button "Done" at bounding box center [75, 250] width 12 height 7
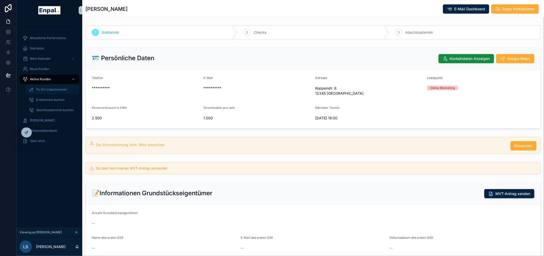
drag, startPoint x: 47, startPoint y: 80, endPoint x: 58, endPoint y: 87, distance: 13.3
click at [47, 80] on span "Aktive Kunden" at bounding box center [40, 79] width 21 height 4
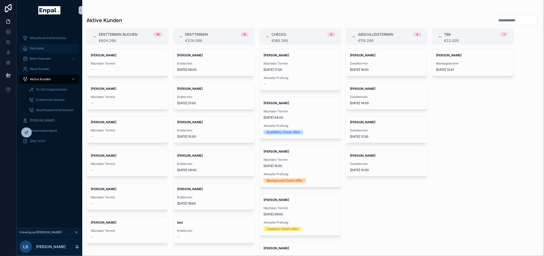
click at [45, 49] on div "Startseite" at bounding box center [49, 48] width 53 height 8
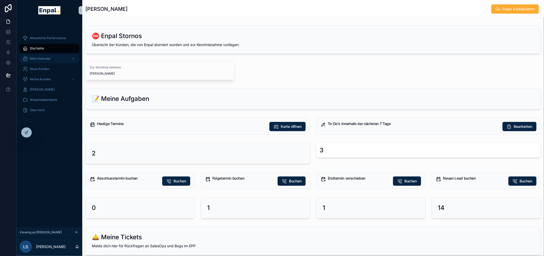
click at [36, 60] on span "Mein Kalender" at bounding box center [40, 59] width 21 height 4
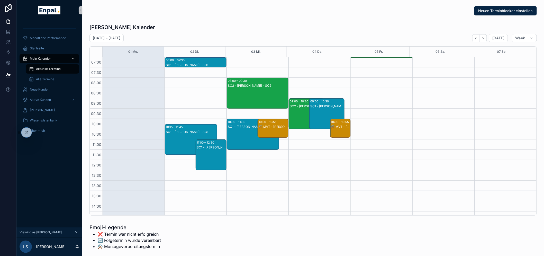
scroll to position [144, 0]
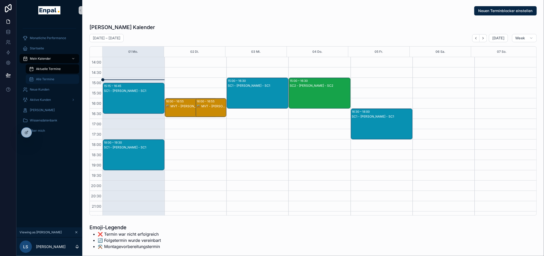
click at [41, 77] on span "Alle Termine" at bounding box center [45, 79] width 18 height 4
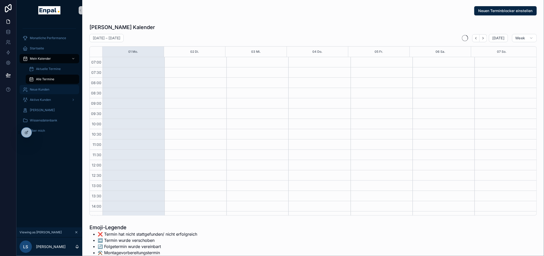
scroll to position [144, 0]
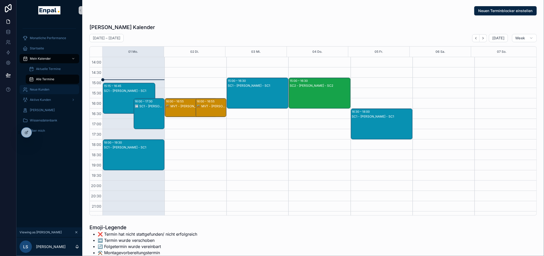
click at [42, 92] on div "Neue Kunden" at bounding box center [49, 89] width 53 height 8
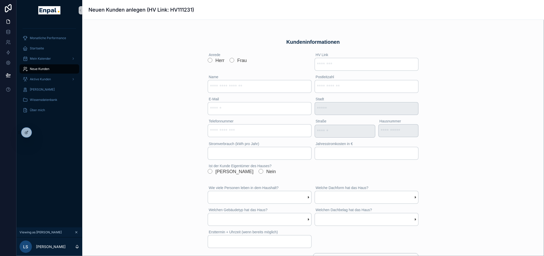
click at [347, 41] on div "Kundeninformationen" at bounding box center [313, 41] width 202 height 7
click at [300, 40] on div "Kundeninformationen" at bounding box center [313, 41] width 202 height 7
click at [36, 49] on span "Startseite" at bounding box center [37, 48] width 14 height 4
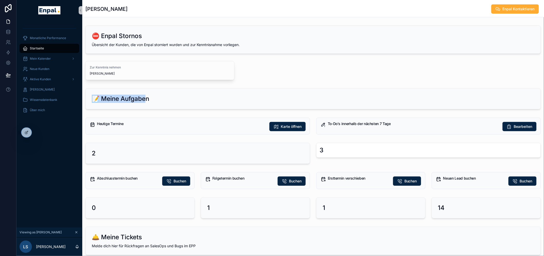
drag, startPoint x: 147, startPoint y: 100, endPoint x: 93, endPoint y: 98, distance: 53.5
click at [93, 98] on h2 "📝 Meine Aufgaben" at bounding box center [120, 99] width 57 height 8
click at [147, 98] on h2 "📝 Meine Aufgaben" at bounding box center [120, 99] width 57 height 8
drag, startPoint x: 151, startPoint y: 99, endPoint x: 99, endPoint y: 99, distance: 51.9
click at [99, 99] on div "📝 Meine Aufgaben" at bounding box center [313, 99] width 443 height 8
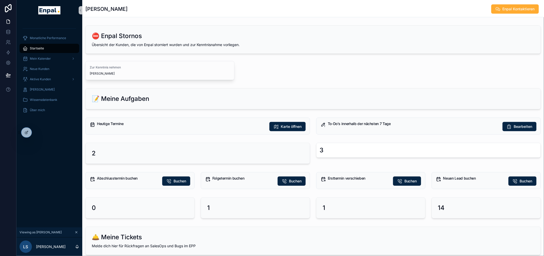
click at [296, 33] on div "⛔ Enpal Stornos" at bounding box center [313, 36] width 443 height 8
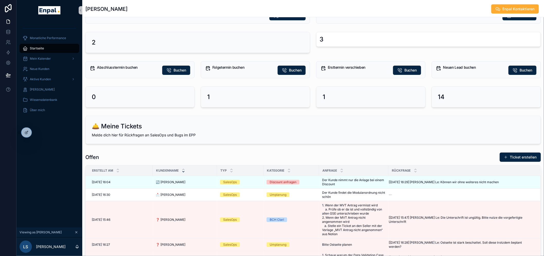
scroll to position [114, 0]
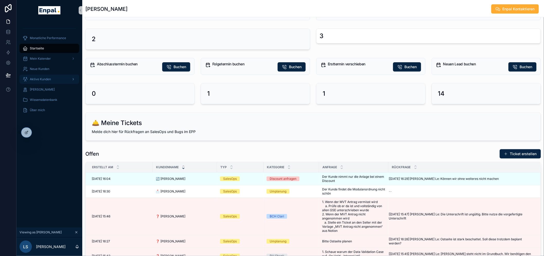
click at [61, 78] on div "Aktive Kunden" at bounding box center [49, 79] width 53 height 8
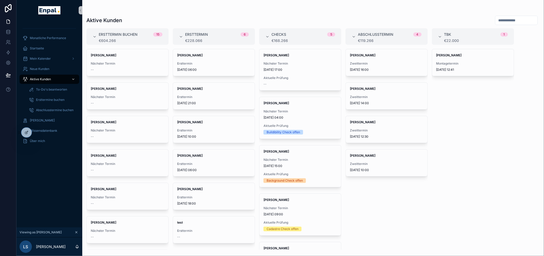
click at [40, 80] on span "Aktive Kunden" at bounding box center [40, 79] width 21 height 4
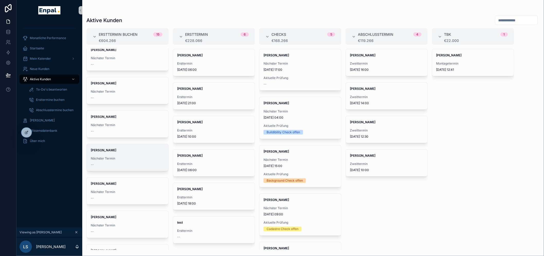
scroll to position [6, 0]
click at [51, 44] on div "Startseite" at bounding box center [49, 48] width 53 height 8
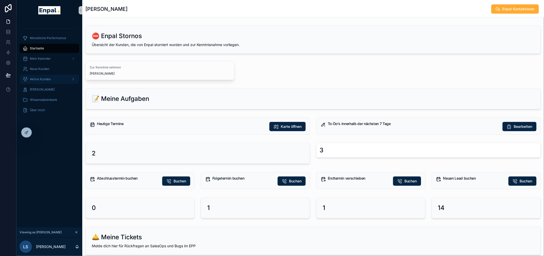
click at [37, 83] on div "Aktive Kunden" at bounding box center [49, 79] width 53 height 8
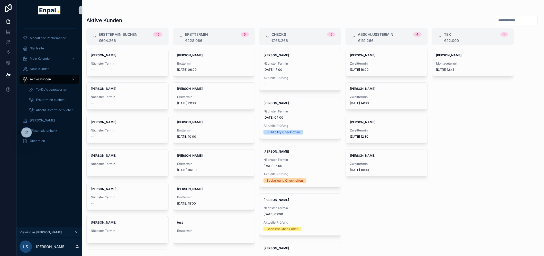
click at [140, 35] on div "Ersttermin buchen 15" at bounding box center [131, 34] width 64 height 8
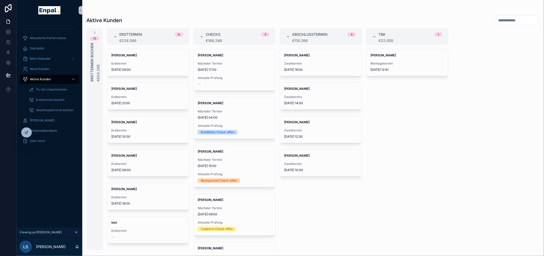
click at [140, 35] on span "Ersttermin" at bounding box center [130, 34] width 23 height 5
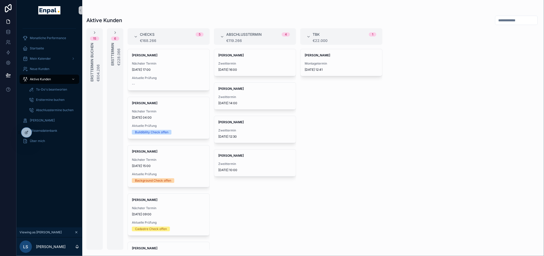
click at [122, 35] on div "6 Ersttermin €228.066" at bounding box center [115, 47] width 16 height 35
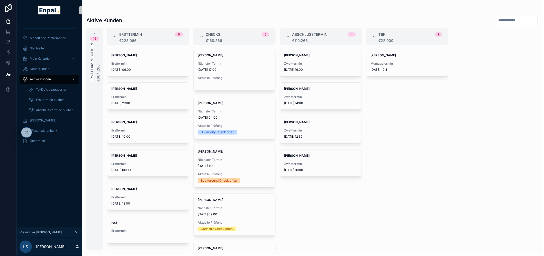
click at [96, 34] on icon "scrollable content" at bounding box center [95, 33] width 4 height 4
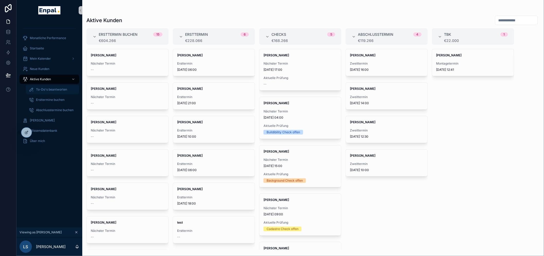
click at [52, 91] on div "To-Do's beantworten" at bounding box center [52, 89] width 47 height 8
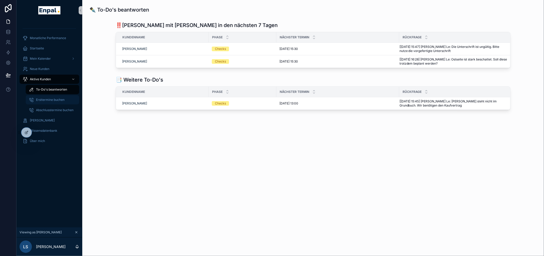
click at [47, 98] on span "Ersttermine buchen" at bounding box center [50, 100] width 29 height 4
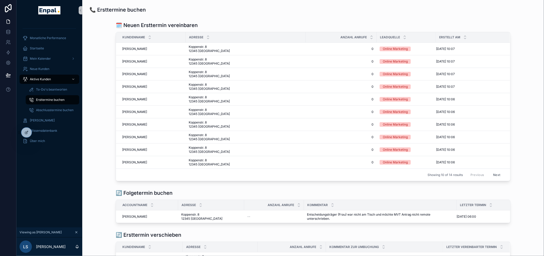
click at [501, 176] on button "Next" at bounding box center [497, 175] width 14 height 8
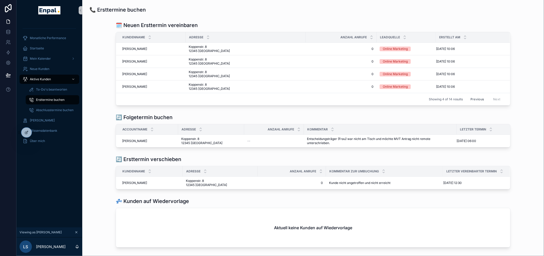
click at [479, 99] on button "Previous" at bounding box center [477, 99] width 21 height 8
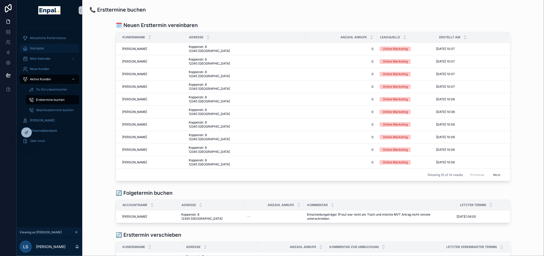
click at [40, 51] on div "Startseite" at bounding box center [49, 48] width 53 height 8
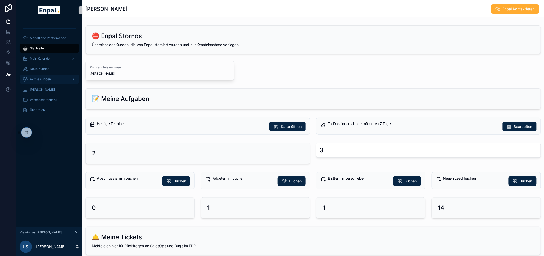
click at [44, 77] on span "Aktive Kunden" at bounding box center [40, 79] width 21 height 4
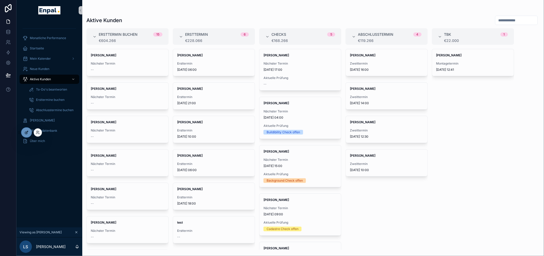
click at [27, 134] on icon at bounding box center [26, 132] width 4 height 4
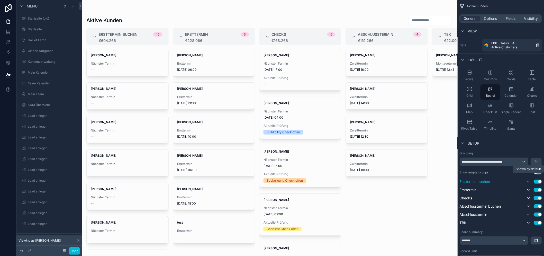
click at [530, 182] on icon "scrollable content" at bounding box center [528, 181] width 4 height 4
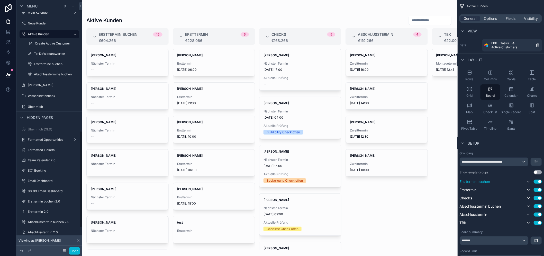
scroll to position [343, 0]
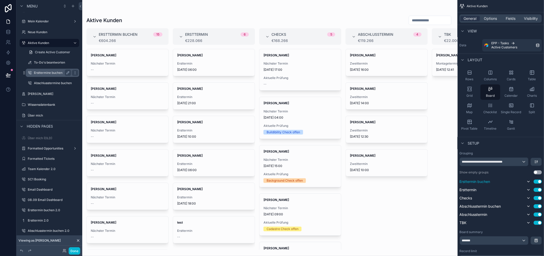
click at [45, 71] on label "Ersttermine buchen" at bounding box center [51, 73] width 35 height 4
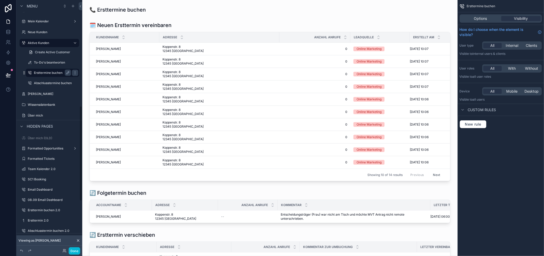
scroll to position [283, 0]
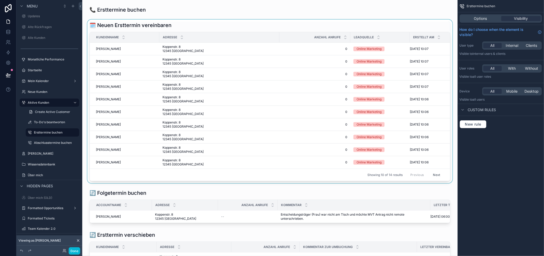
click at [239, 31] on div "scrollable content" at bounding box center [269, 101] width 367 height 163
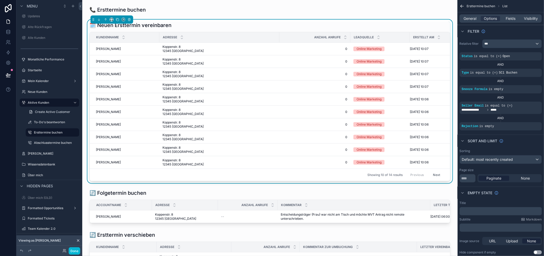
click at [438, 176] on button "Next" at bounding box center [436, 175] width 14 height 8
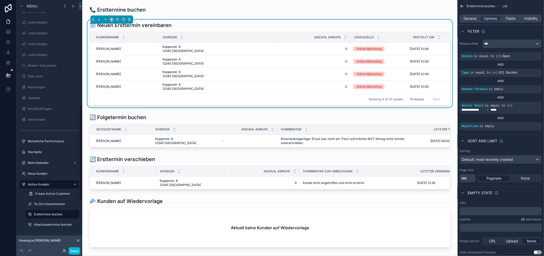
scroll to position [112, 0]
click at [8, 19] on link at bounding box center [8, 21] width 16 height 10
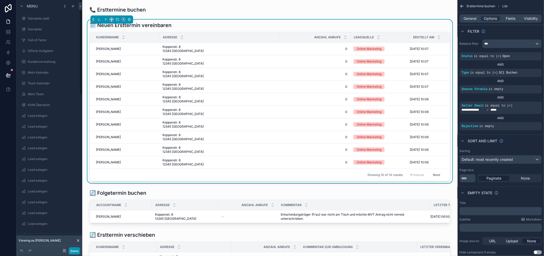
click at [73, 252] on button "Done" at bounding box center [75, 250] width 12 height 7
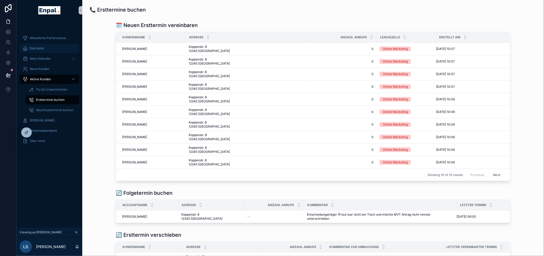
click at [43, 48] on span "Startseite" at bounding box center [37, 48] width 14 height 4
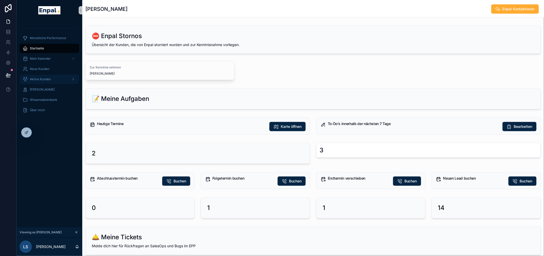
click at [42, 76] on div "Aktive Kunden" at bounding box center [49, 79] width 53 height 8
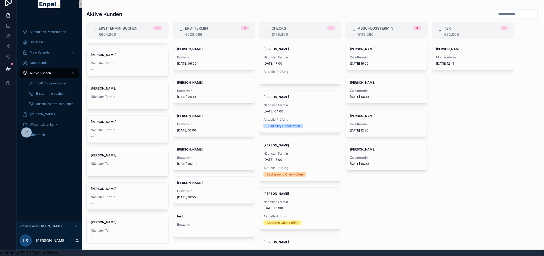
scroll to position [66, 0]
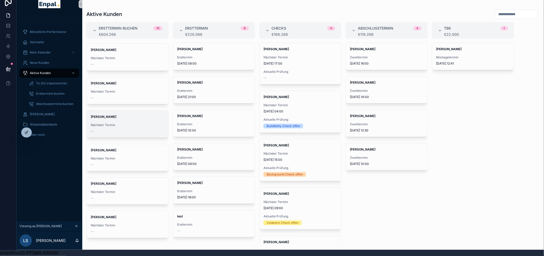
click at [123, 129] on div "Vanessa Albrecht Nächster Termin --" at bounding box center [128, 124] width 82 height 27
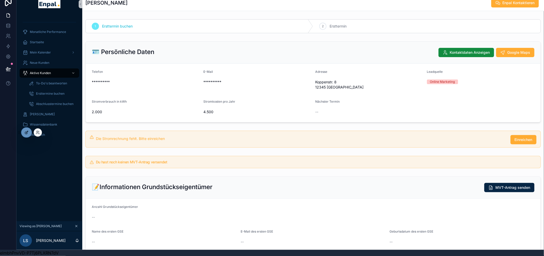
click at [25, 132] on icon at bounding box center [26, 132] width 4 height 4
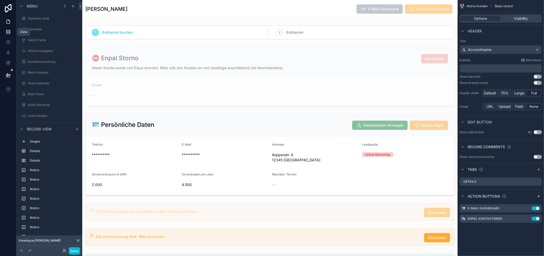
click at [8, 31] on icon at bounding box center [7, 30] width 3 height 1
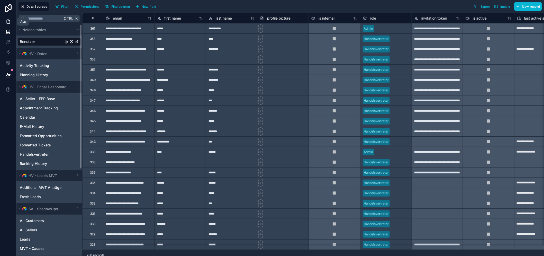
click at [8, 22] on icon at bounding box center [8, 21] width 5 height 5
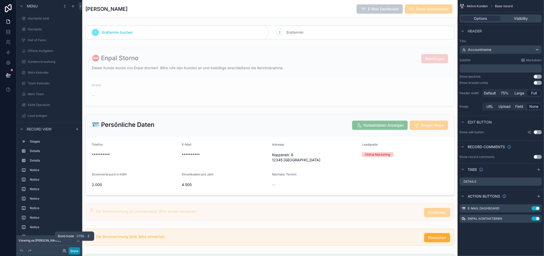
click at [75, 250] on button "Done" at bounding box center [75, 250] width 12 height 7
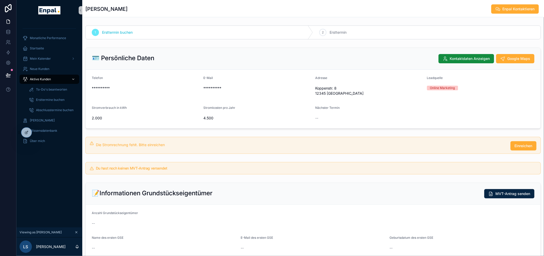
click at [39, 76] on div "Aktive Kunden" at bounding box center [49, 79] width 53 height 8
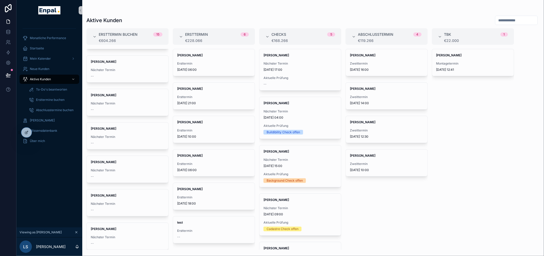
scroll to position [295, 0]
click at [505, 23] on input "scrollable content" at bounding box center [516, 20] width 42 height 7
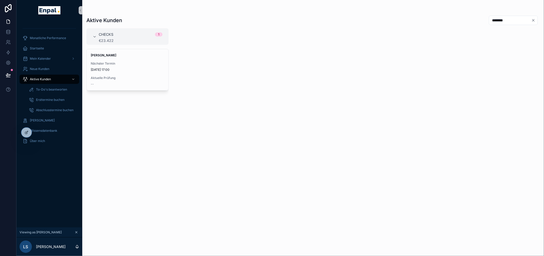
type input "********"
click at [116, 64] on span "Nächster Termin" at bounding box center [128, 63] width 74 height 4
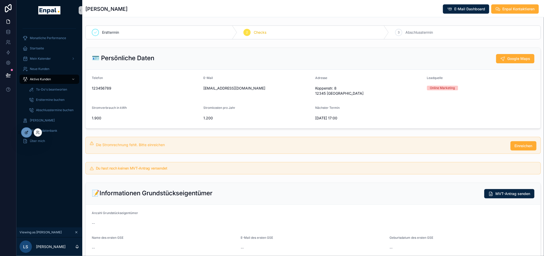
click at [25, 131] on icon at bounding box center [26, 132] width 4 height 4
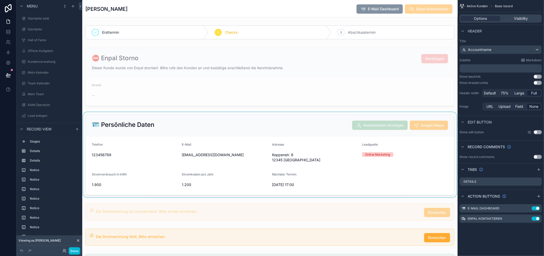
scroll to position [143, 0]
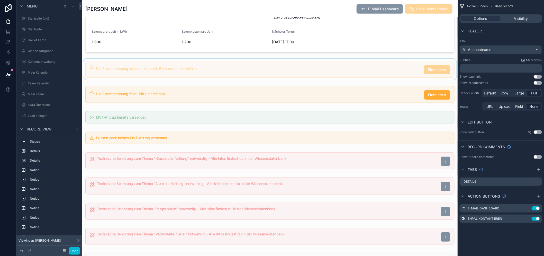
click at [189, 77] on div "scrollable content" at bounding box center [269, 69] width 375 height 21
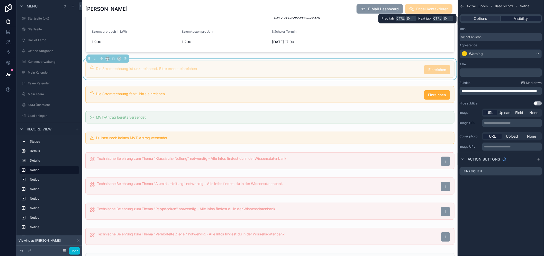
click at [525, 17] on span "Visibility" at bounding box center [521, 18] width 14 height 5
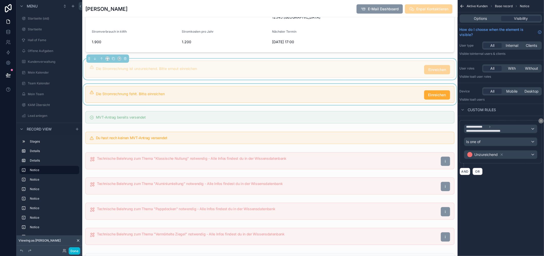
click at [251, 96] on div "scrollable content" at bounding box center [269, 94] width 375 height 21
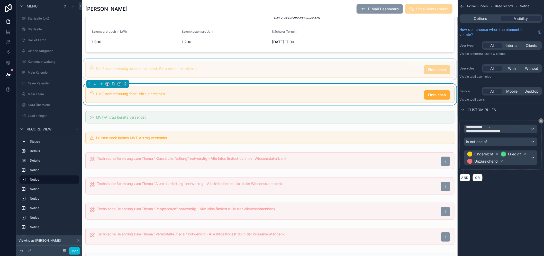
click at [250, 74] on div "scrollable content" at bounding box center [269, 69] width 375 height 21
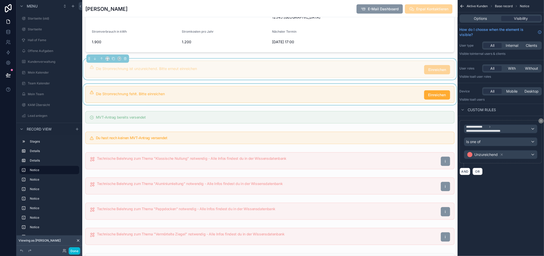
click at [247, 96] on div "scrollable content" at bounding box center [269, 94] width 375 height 21
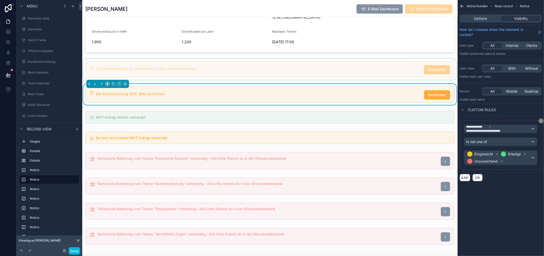
click at [247, 75] on div "scrollable content" at bounding box center [269, 69] width 375 height 21
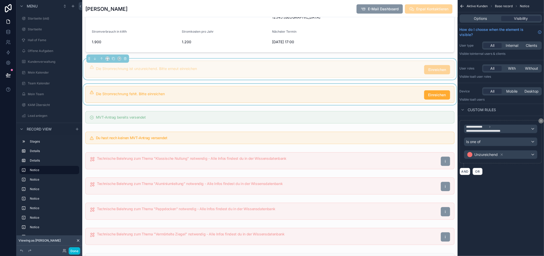
click at [243, 95] on div "scrollable content" at bounding box center [269, 94] width 375 height 21
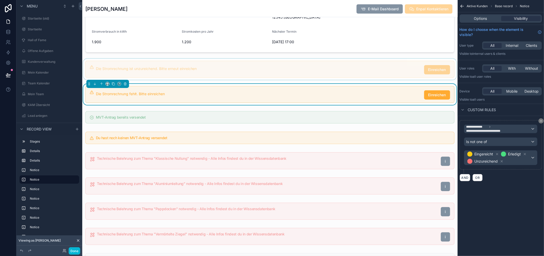
click at [245, 76] on div "scrollable content" at bounding box center [269, 69] width 375 height 21
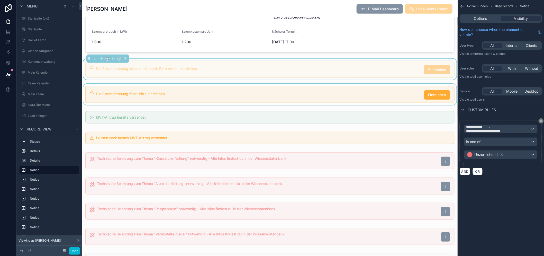
click at [241, 100] on div "scrollable content" at bounding box center [269, 94] width 375 height 21
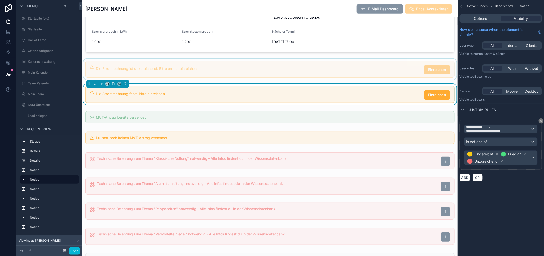
click at [243, 70] on div "scrollable content" at bounding box center [269, 69] width 375 height 21
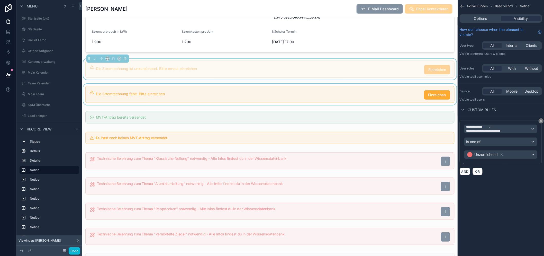
click at [233, 99] on div "scrollable content" at bounding box center [269, 94] width 375 height 21
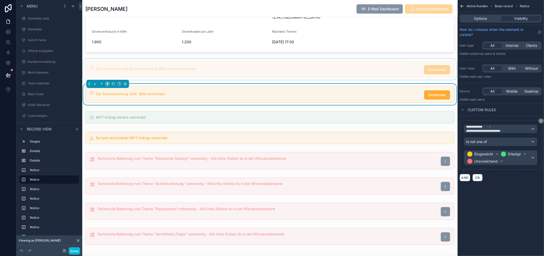
click at [236, 75] on div "scrollable content" at bounding box center [269, 69] width 375 height 21
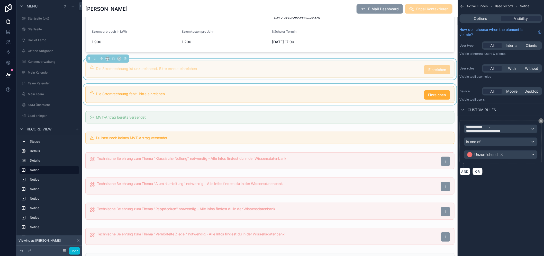
click at [237, 95] on div "scrollable content" at bounding box center [269, 94] width 375 height 21
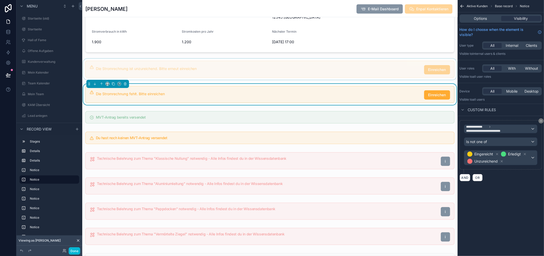
click at [236, 66] on div "scrollable content" at bounding box center [269, 69] width 375 height 21
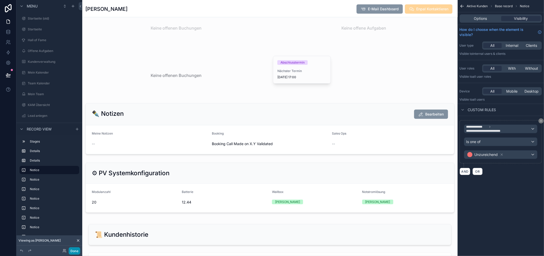
click at [74, 252] on button "Done" at bounding box center [75, 250] width 12 height 7
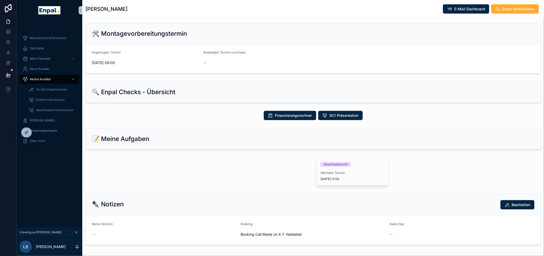
scroll to position [257, 0]
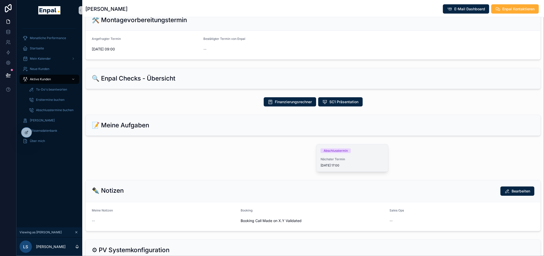
click at [324, 153] on div "Abschlusstermin" at bounding box center [336, 150] width 24 height 5
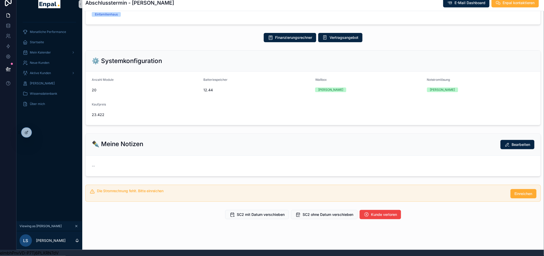
scroll to position [11, 0]
click at [23, 134] on div at bounding box center [26, 132] width 10 height 10
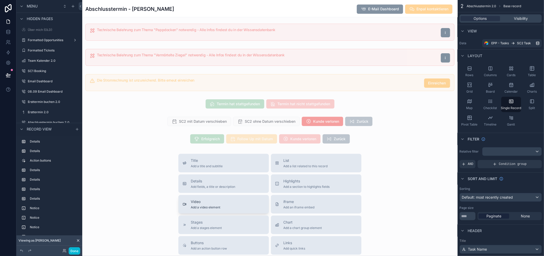
scroll to position [361, 0]
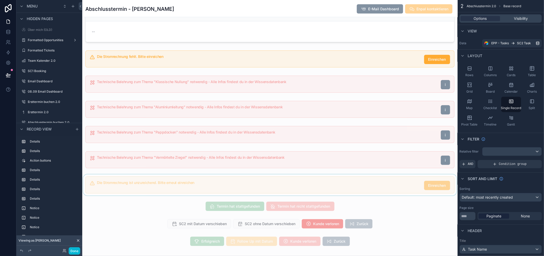
click at [218, 183] on div "scrollable content" at bounding box center [269, 184] width 375 height 21
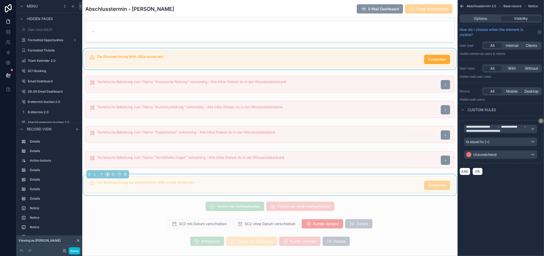
click at [361, 65] on div "scrollable content" at bounding box center [269, 58] width 375 height 21
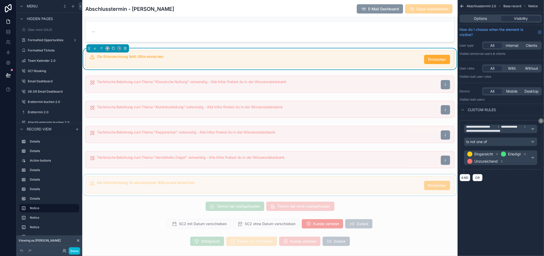
click at [377, 183] on div "scrollable content" at bounding box center [269, 184] width 375 height 21
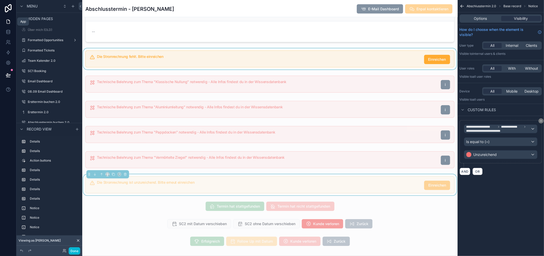
click at [8, 24] on icon at bounding box center [8, 21] width 5 height 5
click at [76, 249] on button "Done" at bounding box center [75, 250] width 12 height 7
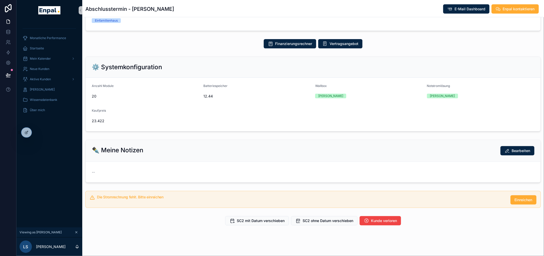
click at [78, 235] on button "scrollable content" at bounding box center [77, 232] width 6 height 6
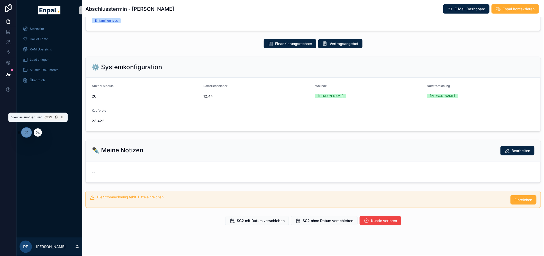
click at [36, 132] on icon at bounding box center [38, 132] width 4 height 4
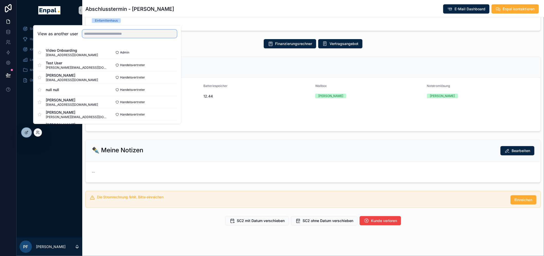
click at [102, 38] on input "text" at bounding box center [129, 34] width 95 height 8
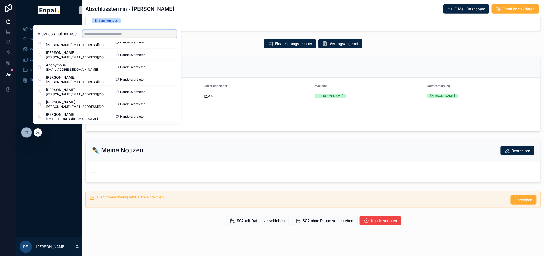
scroll to position [286, 0]
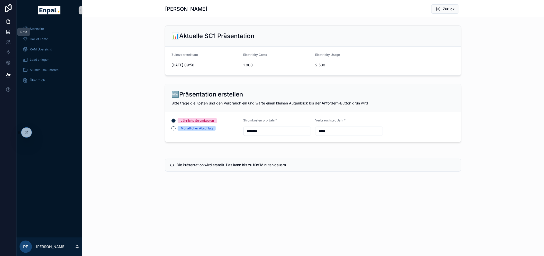
click at [5, 31] on link at bounding box center [8, 32] width 16 height 10
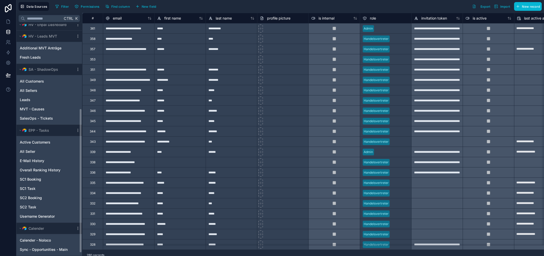
scroll to position [107, 0]
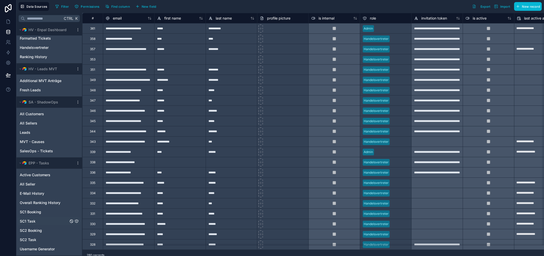
click at [36, 217] on div "SC1 Task" at bounding box center [48, 221] width 63 height 8
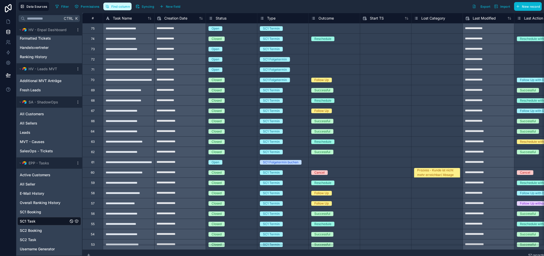
click at [111, 5] on button "Find column" at bounding box center [117, 7] width 28 height 8
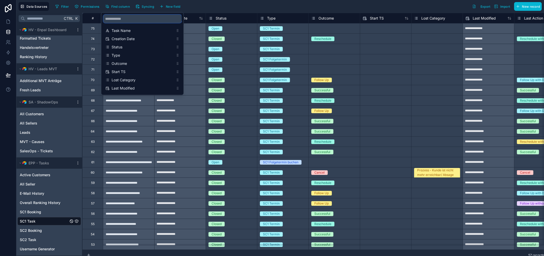
click at [125, 18] on input "scrollable content" at bounding box center [142, 19] width 78 height 8
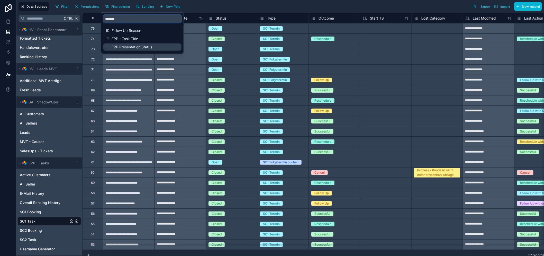
type input "*******"
click at [143, 50] on div "EPP Presentation Status" at bounding box center [142, 46] width 78 height 7
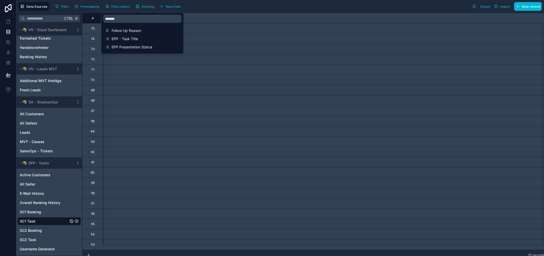
scroll to position [0, 4677]
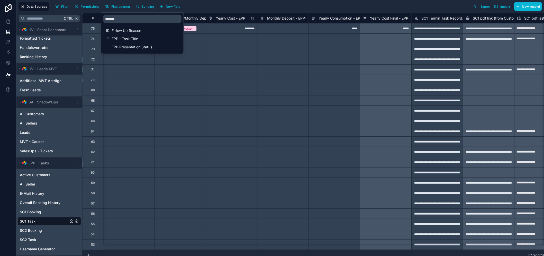
click at [371, 4] on div "Filter Permissions Find column Syncing New field Export Import New record" at bounding box center [297, 6] width 489 height 9
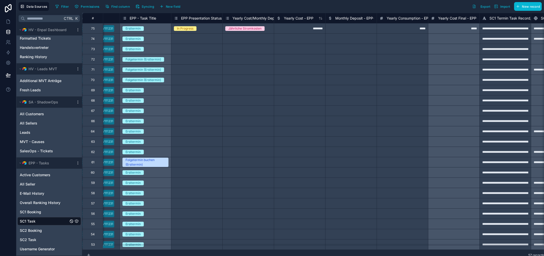
scroll to position [0, 4560]
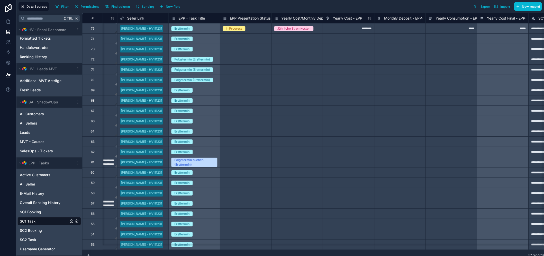
click at [249, 26] on div "In Progress" at bounding box center [245, 29] width 51 height 6
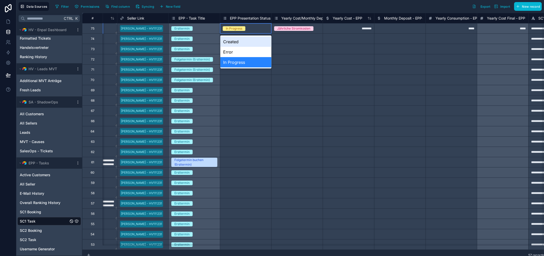
click at [249, 26] on div "In Progress" at bounding box center [245, 29] width 51 height 6
click at [245, 28] on div "In Progress" at bounding box center [245, 29] width 51 height 6
click at [250, 28] on div "In Progress" at bounding box center [245, 29] width 51 height 6
click at [255, 94] on div "Select a EPP Presentation Status" at bounding box center [246, 90] width 46 height 8
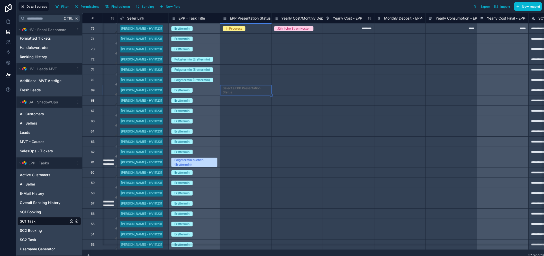
click at [248, 29] on div "In Progress" at bounding box center [245, 29] width 51 height 6
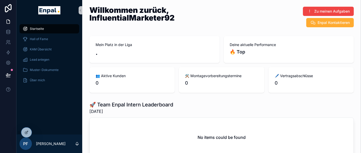
click at [37, 130] on div "Startseite Hall of Fame KAM Übersicht Lead anlegen Muster-Dokumente Über mich" at bounding box center [49, 78] width 66 height 114
click at [35, 134] on div at bounding box center [38, 132] width 8 height 8
click at [39, 133] on icon at bounding box center [38, 132] width 4 height 4
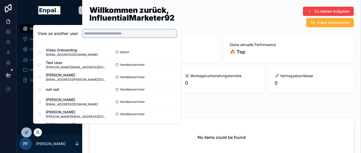
click at [102, 38] on input "text" at bounding box center [129, 33] width 95 height 8
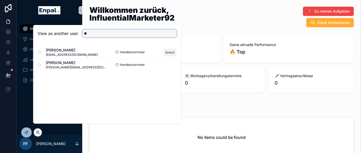
type input "**"
click at [170, 56] on button "Select" at bounding box center [169, 51] width 13 height 7
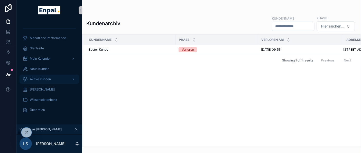
click at [50, 78] on span "Aktive Kunden" at bounding box center [40, 79] width 21 height 4
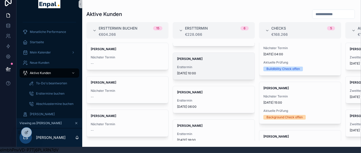
scroll to position [86, 0]
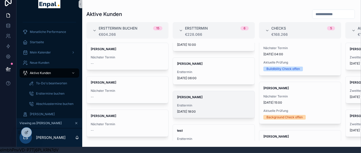
click at [215, 103] on span "Ersttermin" at bounding box center [214, 105] width 74 height 4
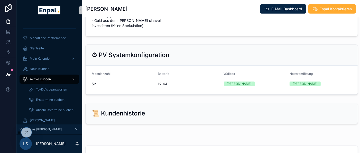
scroll to position [485, 0]
